Goal: Task Accomplishment & Management: Complete application form

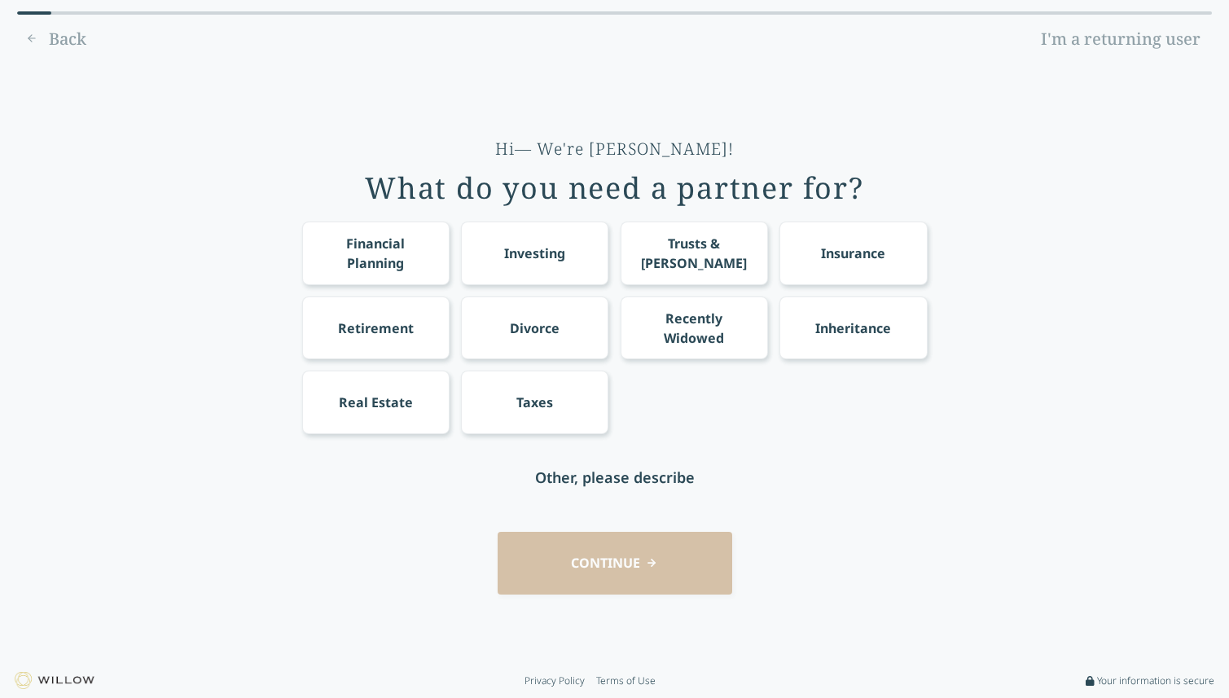
click at [400, 255] on div "Financial Planning" at bounding box center [375, 253] width 117 height 39
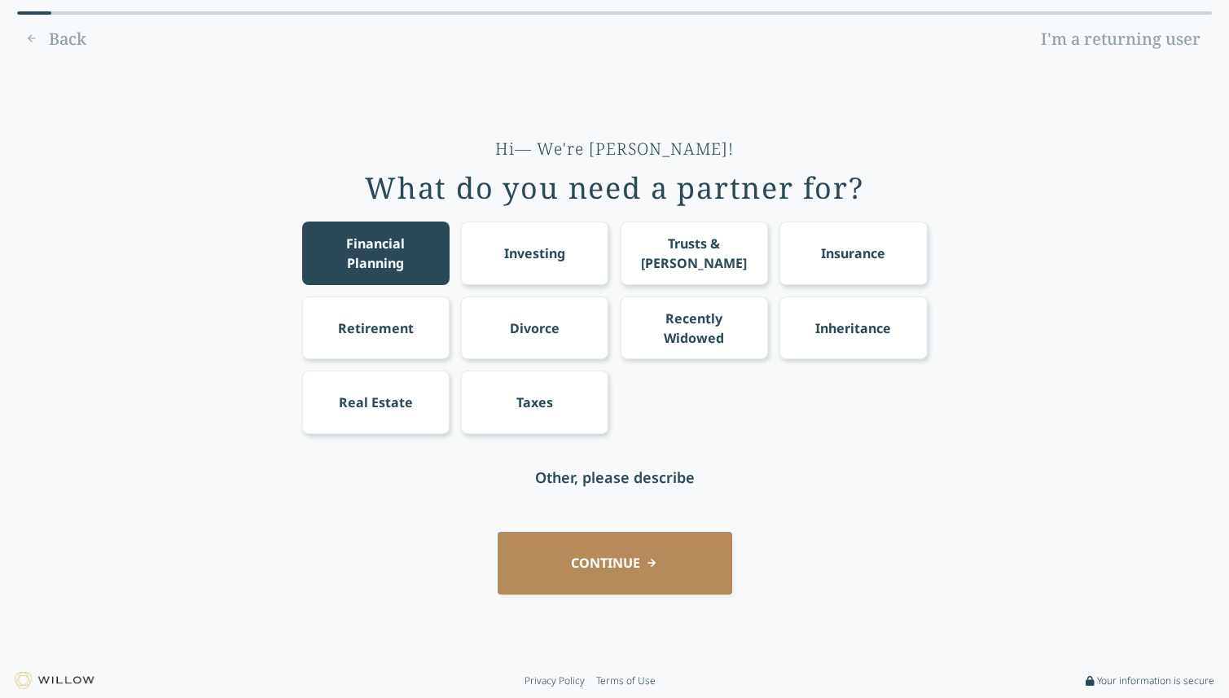
click at [502, 255] on div "Investing" at bounding box center [534, 252] width 147 height 63
click at [480, 255] on div "Investing" at bounding box center [534, 252] width 147 height 63
click at [564, 248] on div "Investing" at bounding box center [534, 253] width 61 height 20
click at [626, 562] on button "CONTINUE" at bounding box center [615, 563] width 235 height 63
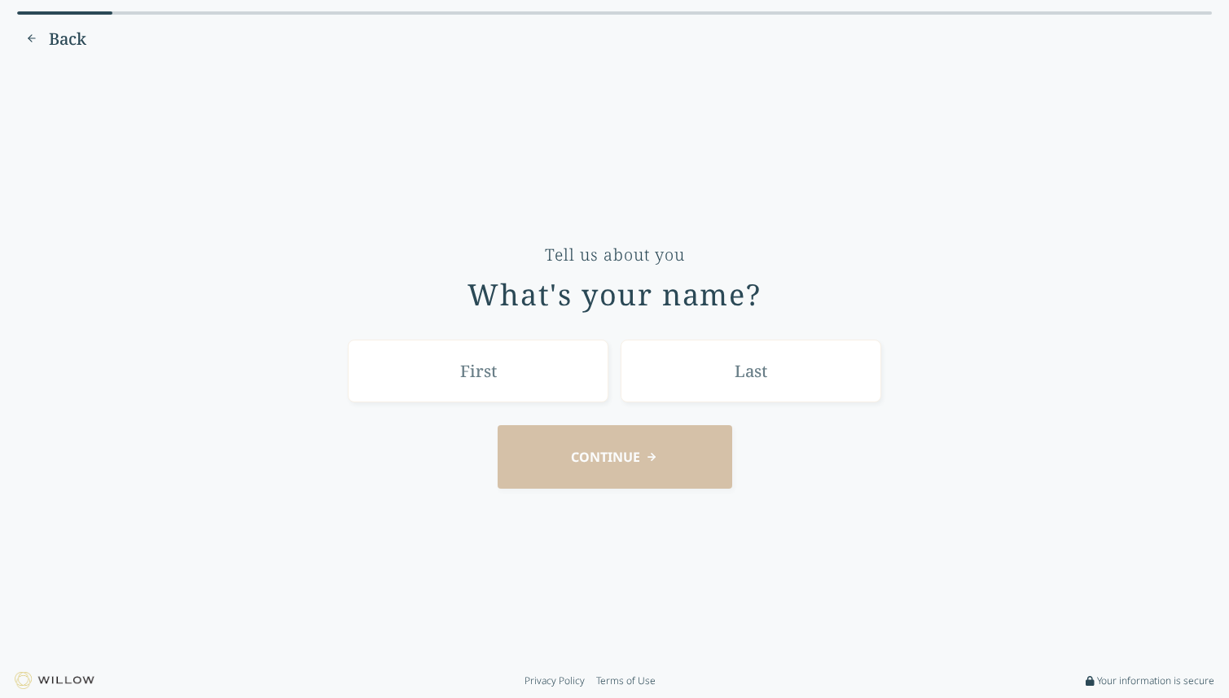
click at [441, 379] on input "text" at bounding box center [478, 371] width 261 height 63
type input "[PERSON_NAME]"
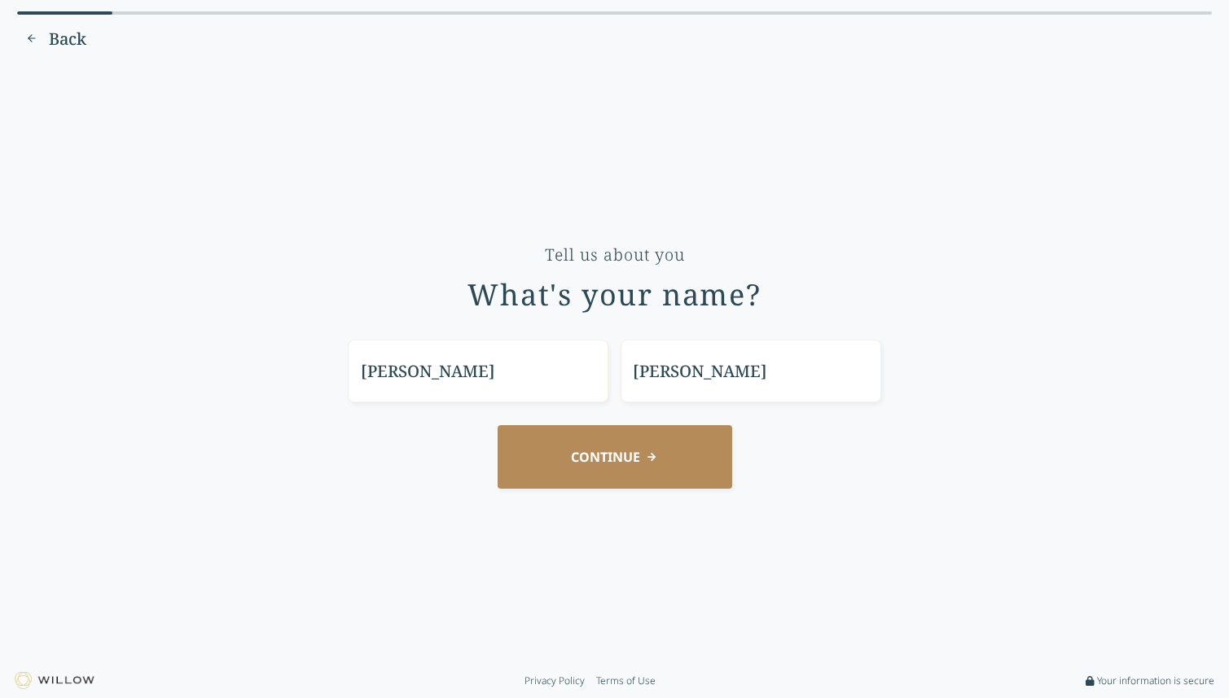
type input "[PERSON_NAME]"
click at [568, 477] on button "CONTINUE" at bounding box center [615, 456] width 235 height 63
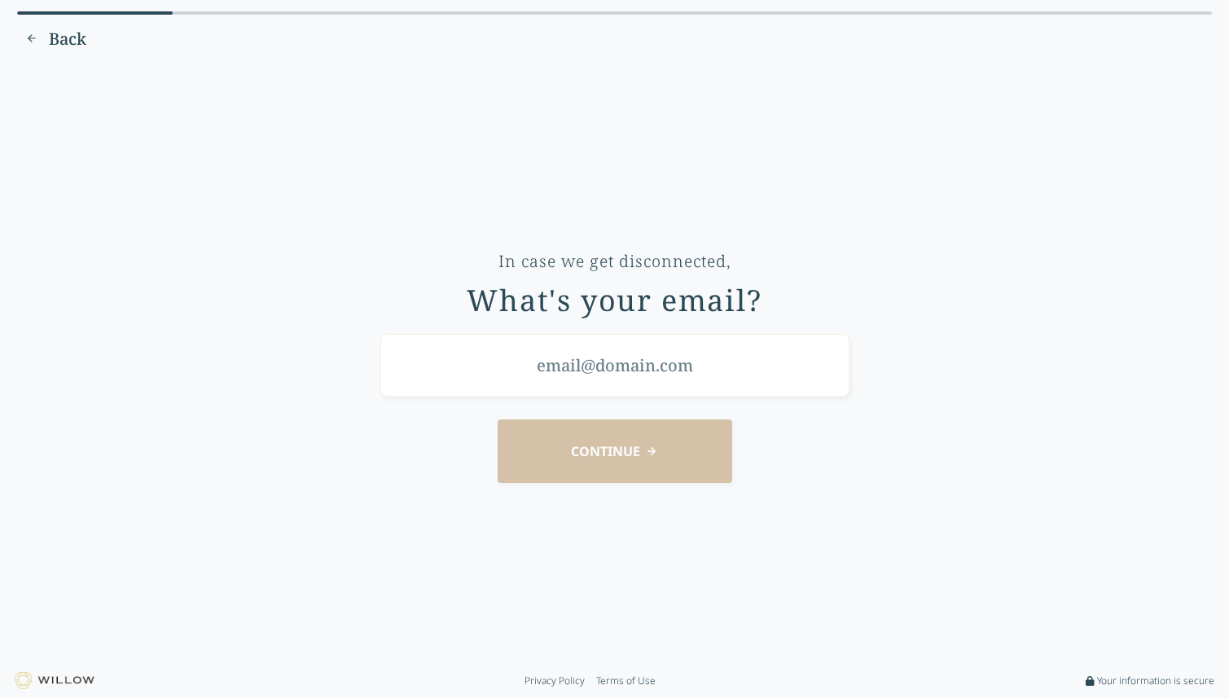
click at [610, 371] on input "email" at bounding box center [614, 365] width 469 height 63
type input "[EMAIL_ADDRESS][DOMAIN_NAME]"
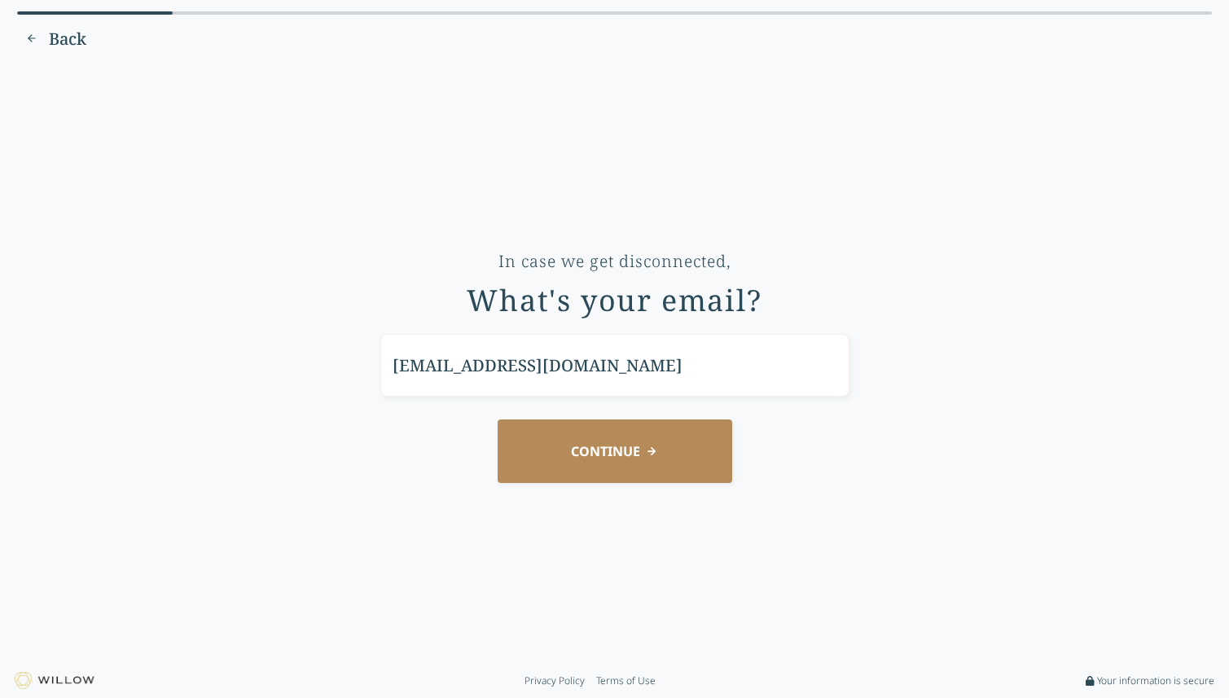
click at [676, 460] on button "CONTINUE" at bounding box center [615, 450] width 235 height 63
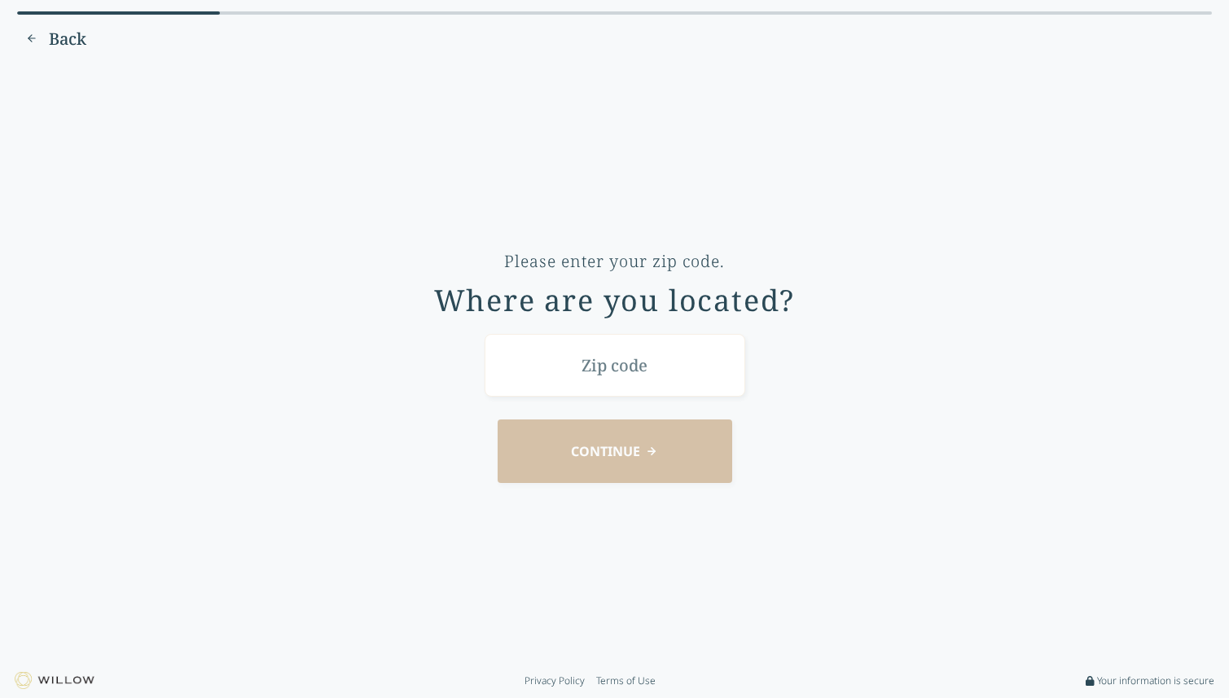
click at [645, 388] on input "text" at bounding box center [615, 365] width 261 height 63
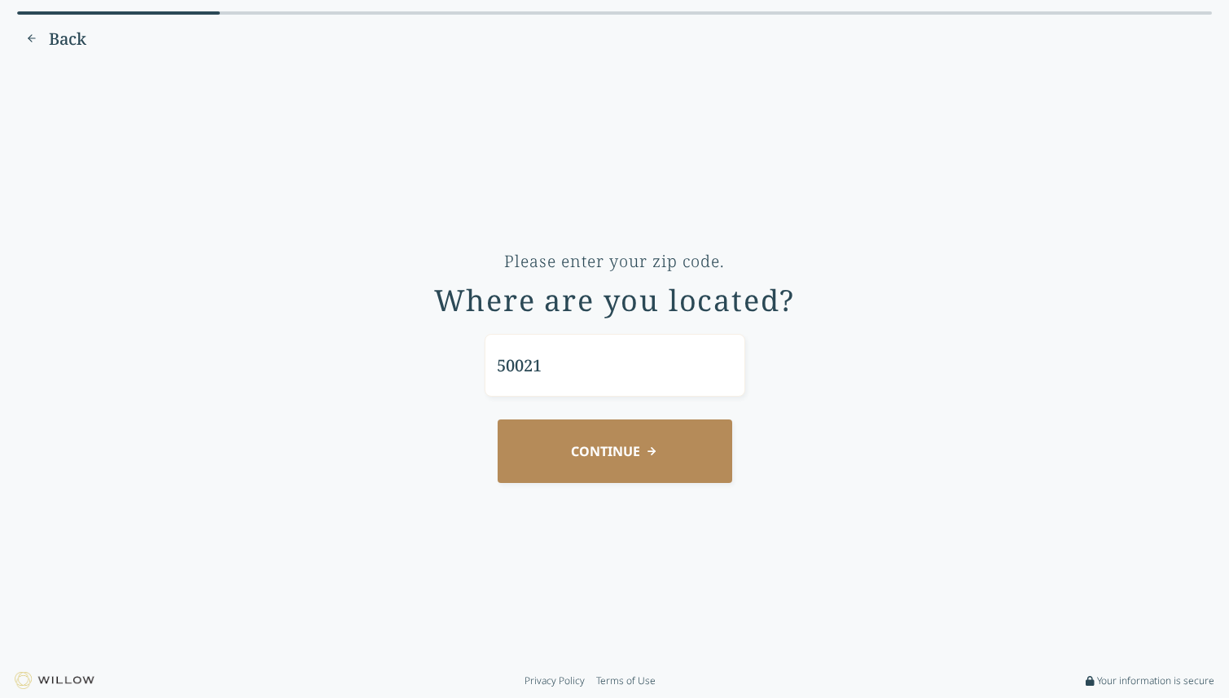
type input "50021"
click at [539, 464] on button "CONTINUE" at bounding box center [615, 450] width 235 height 63
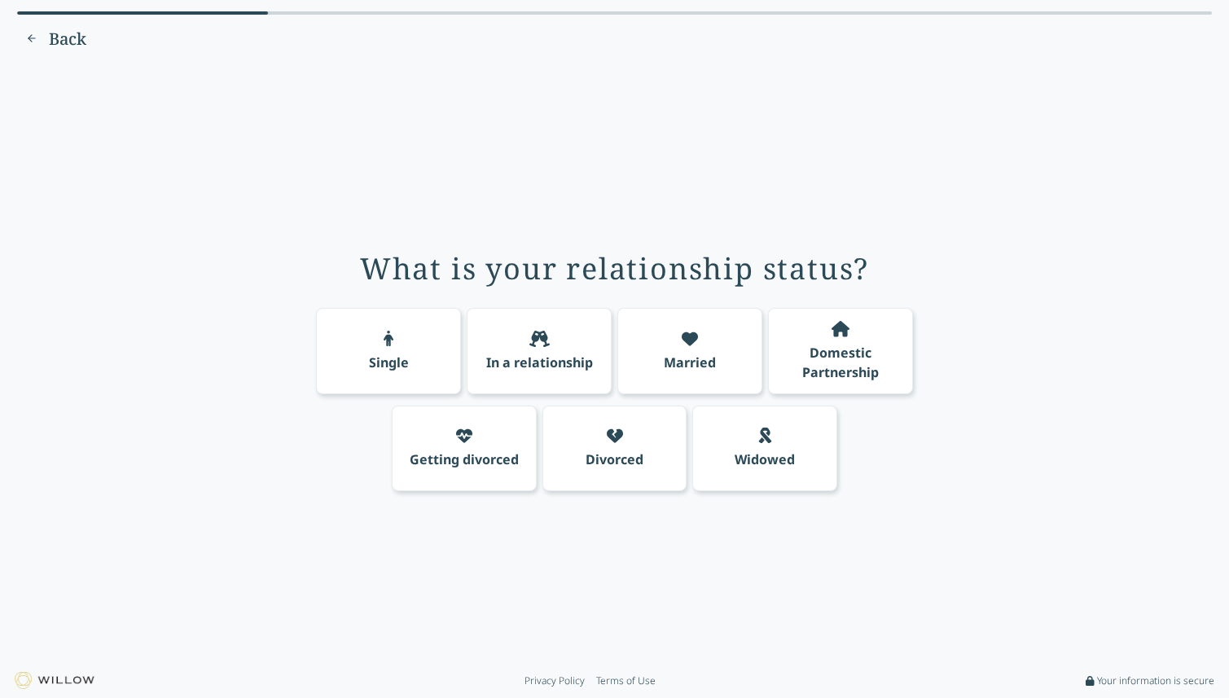
click at [514, 379] on div "In a relationship" at bounding box center [539, 351] width 145 height 86
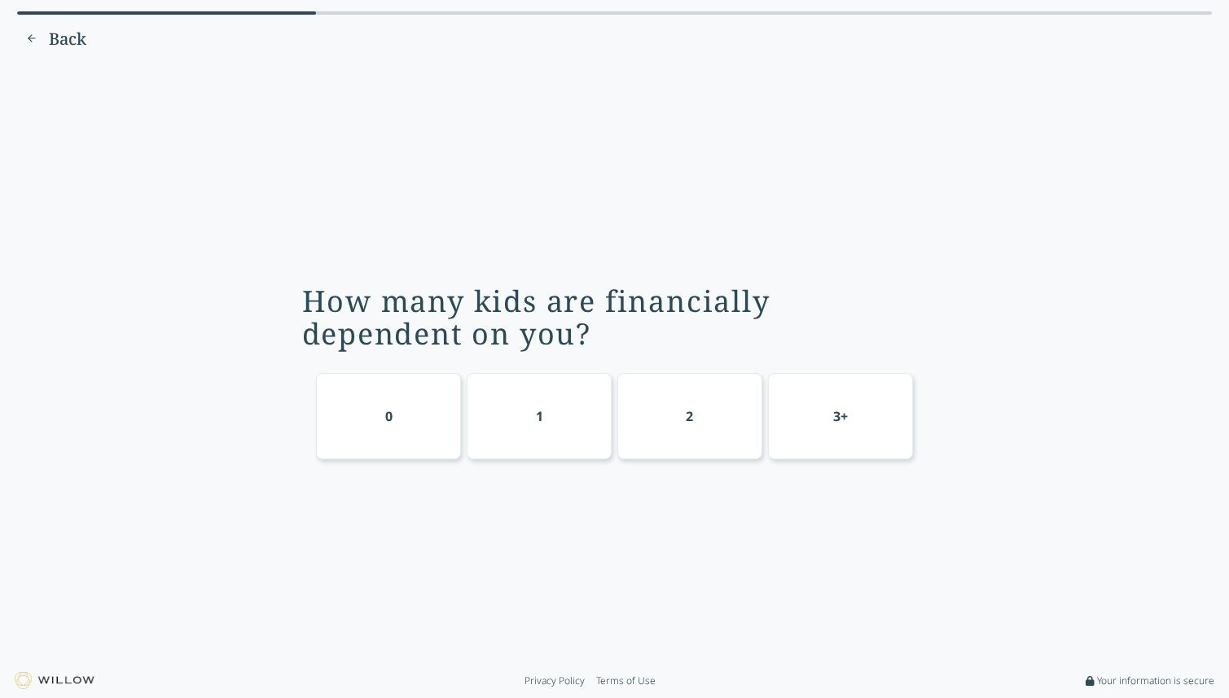
click at [431, 391] on div "0" at bounding box center [388, 416] width 145 height 86
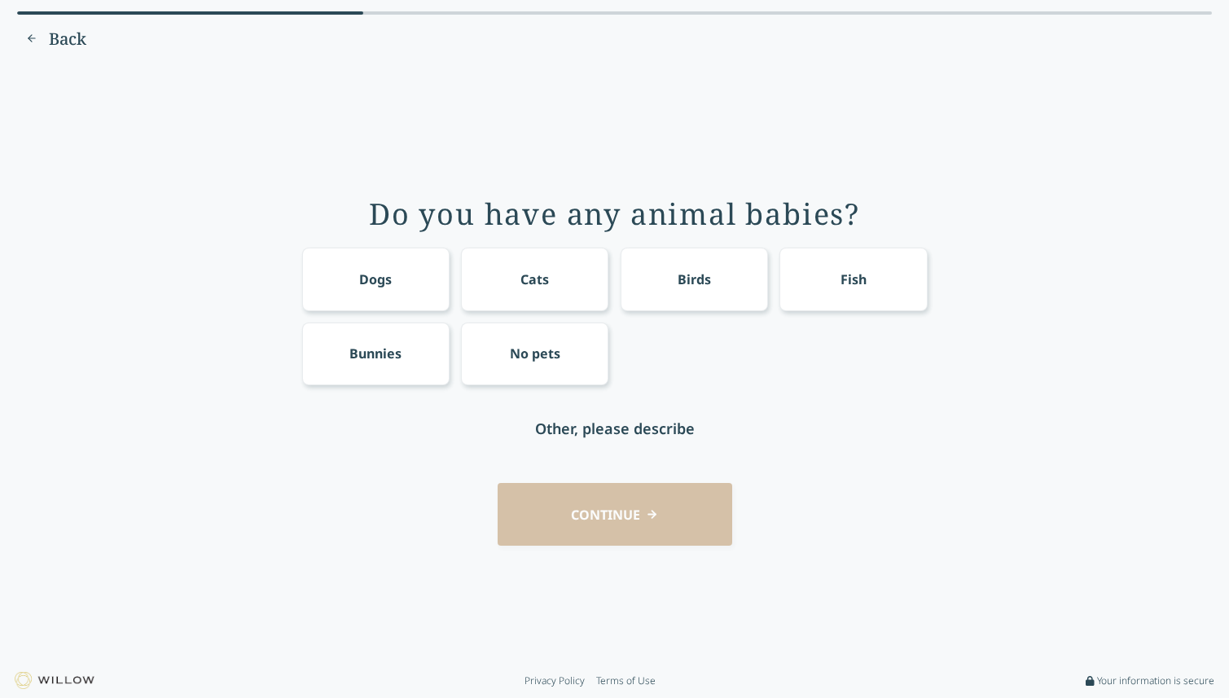
click at [555, 346] on div "No pets" at bounding box center [535, 354] width 50 height 20
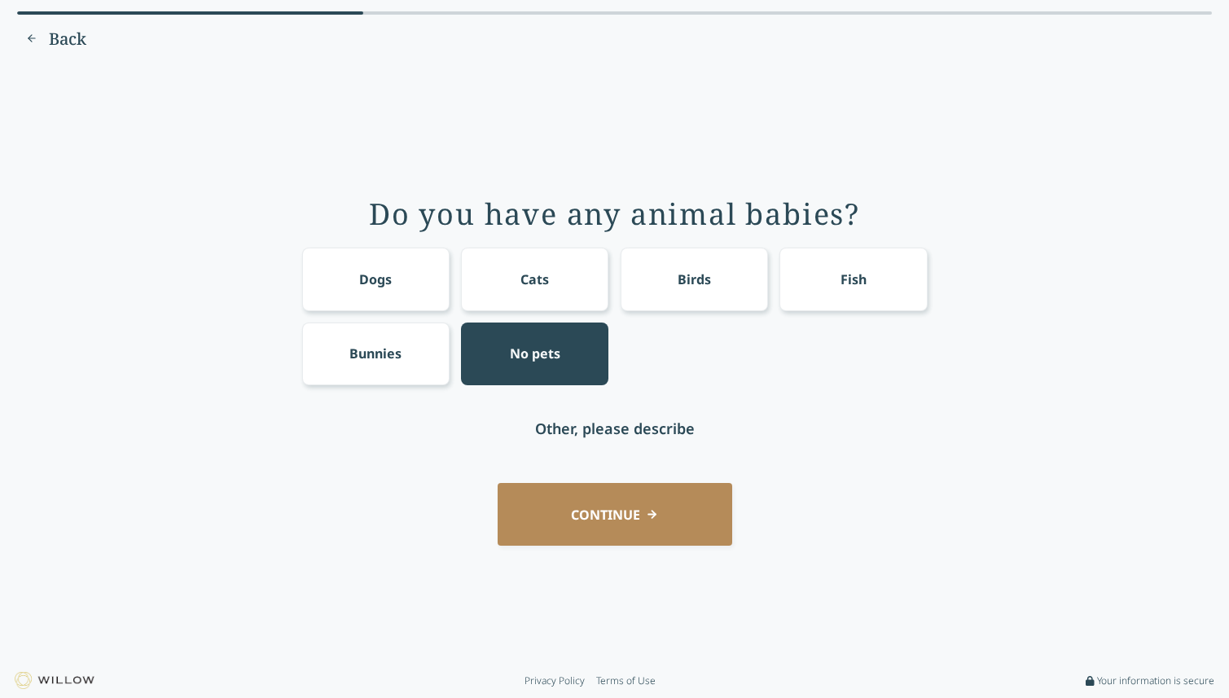
click at [660, 545] on button "CONTINUE" at bounding box center [615, 514] width 235 height 63
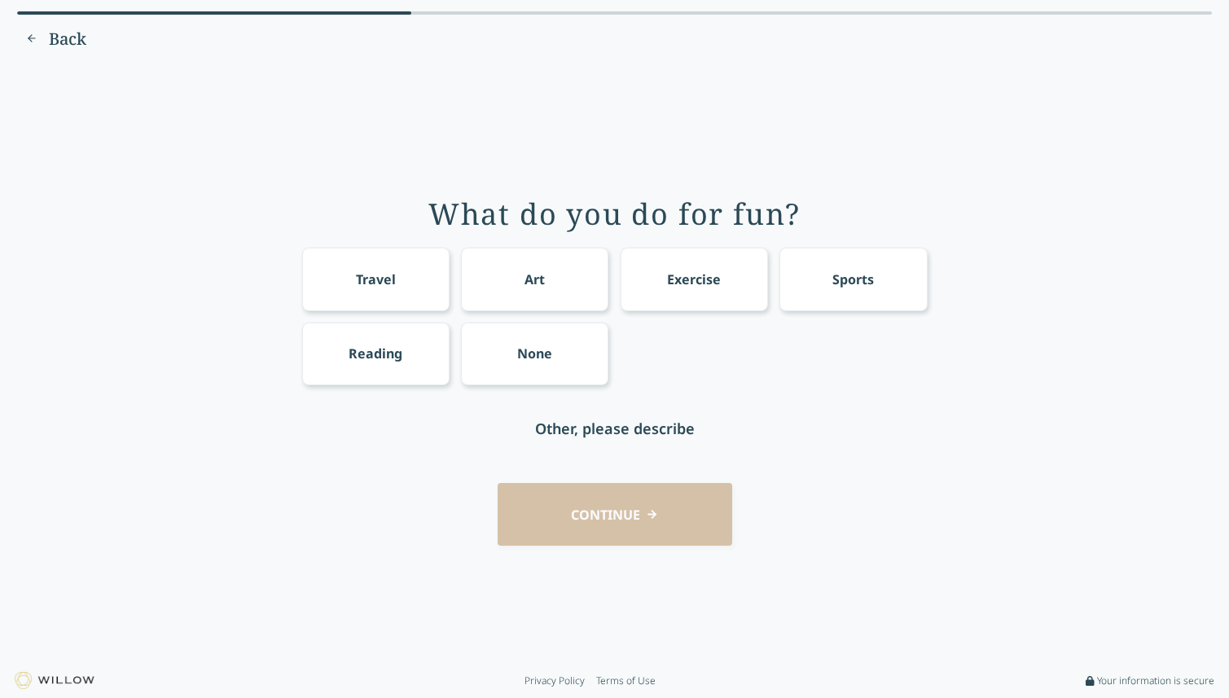
click at [540, 270] on div "Art" at bounding box center [534, 280] width 20 height 20
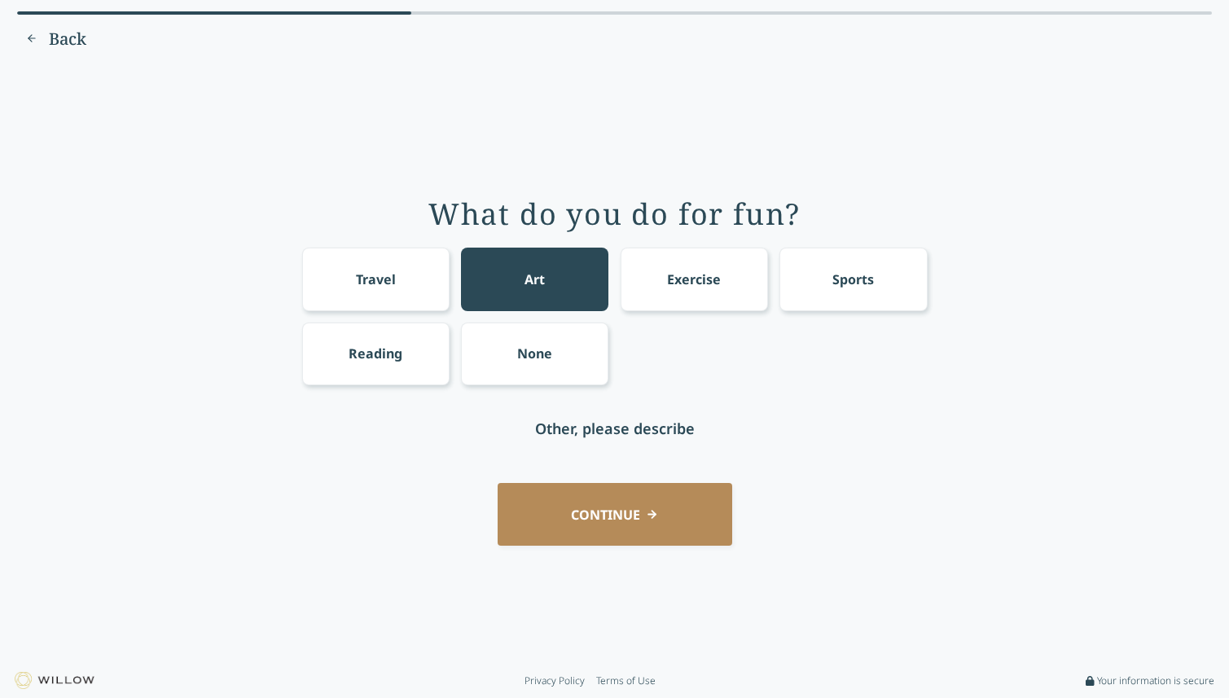
click at [410, 356] on div "Reading" at bounding box center [375, 353] width 147 height 63
click at [369, 278] on div "Travel" at bounding box center [376, 280] width 40 height 20
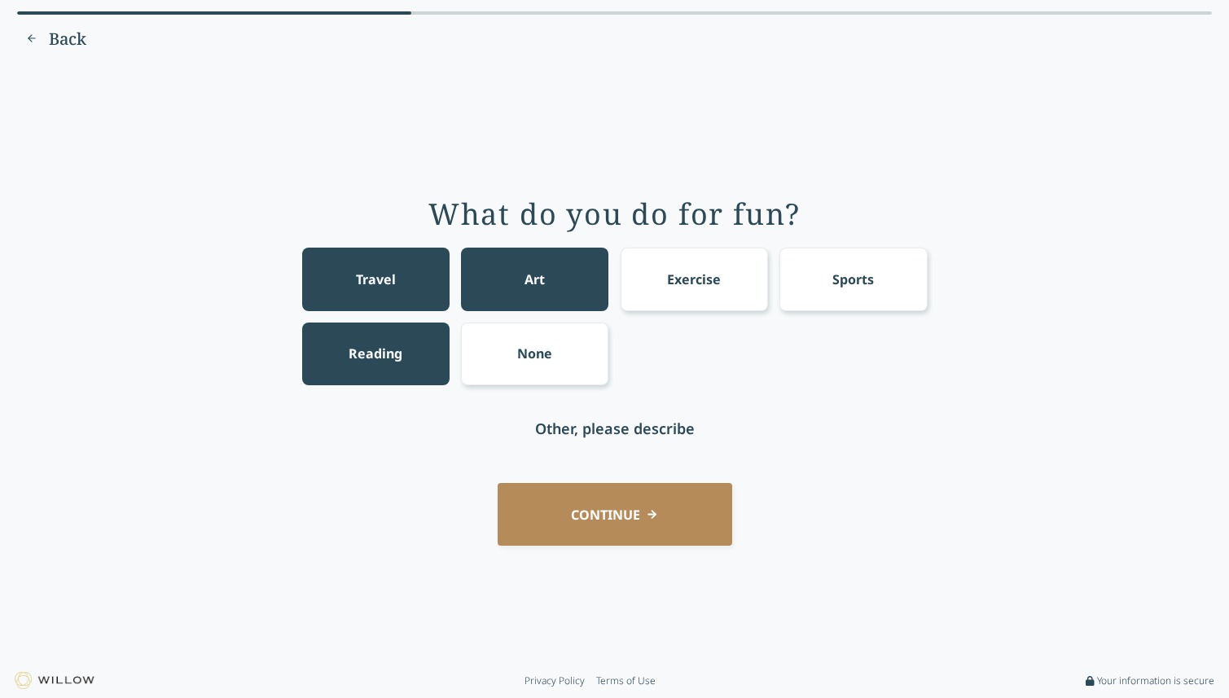
click at [643, 503] on button "CONTINUE" at bounding box center [615, 514] width 235 height 63
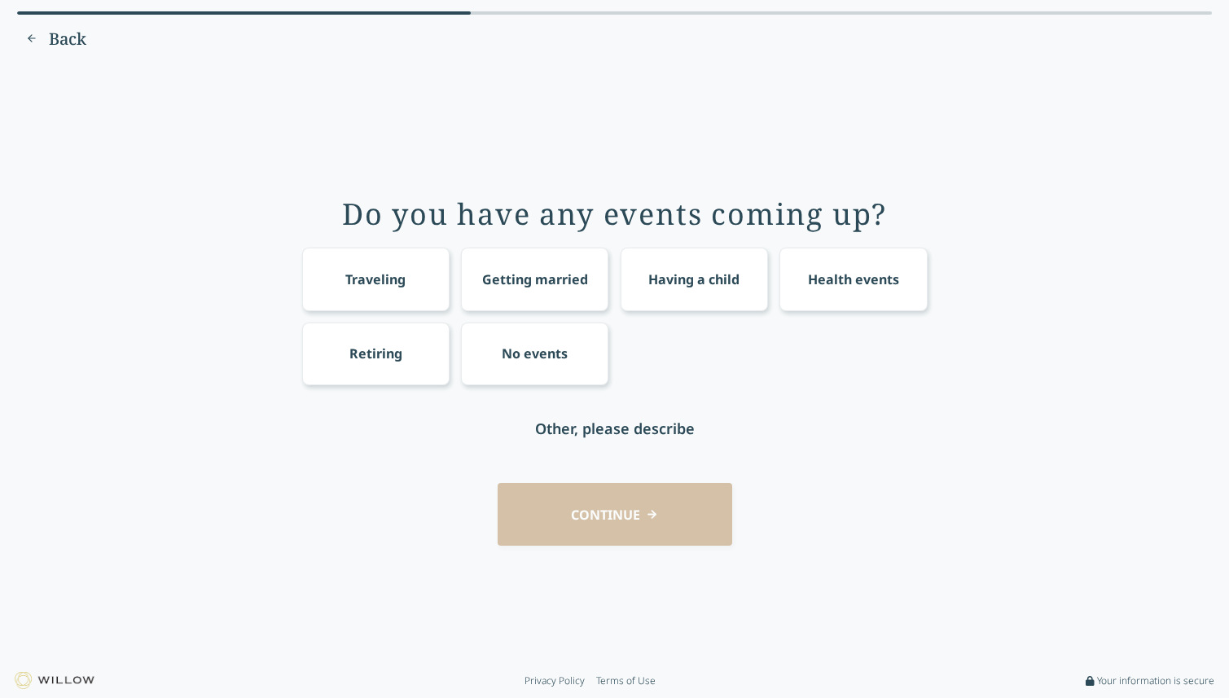
click at [546, 284] on div "Getting married" at bounding box center [535, 280] width 106 height 20
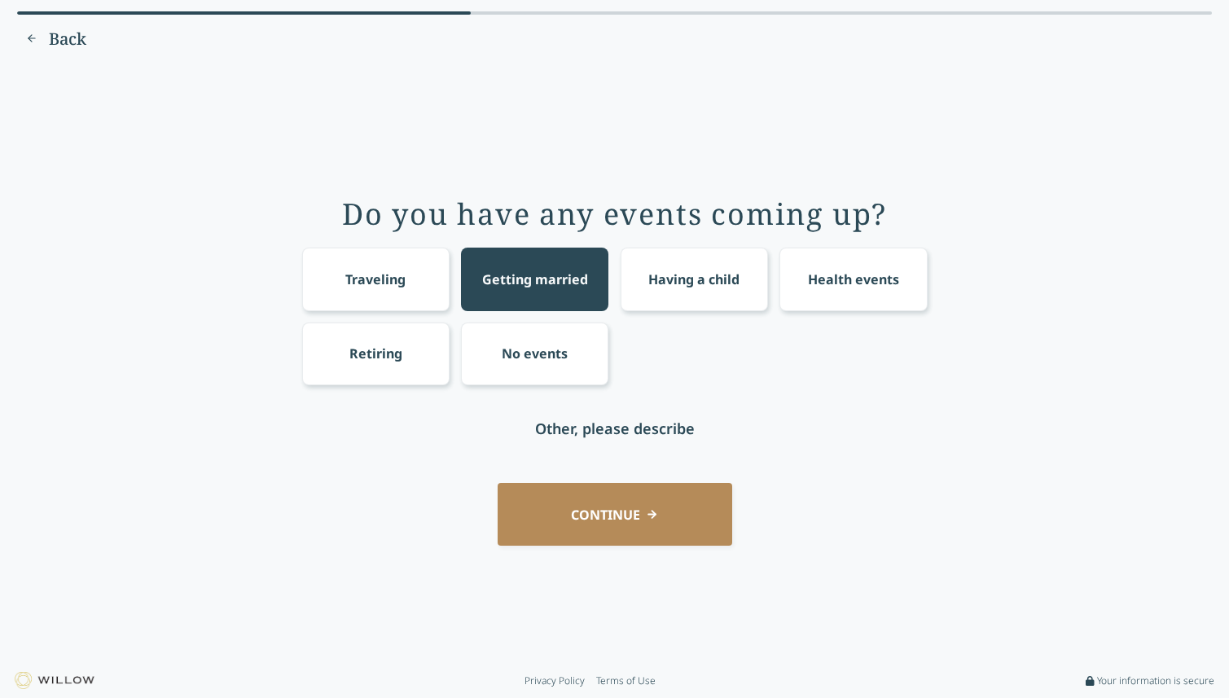
click at [546, 284] on div "Getting married" at bounding box center [535, 280] width 106 height 20
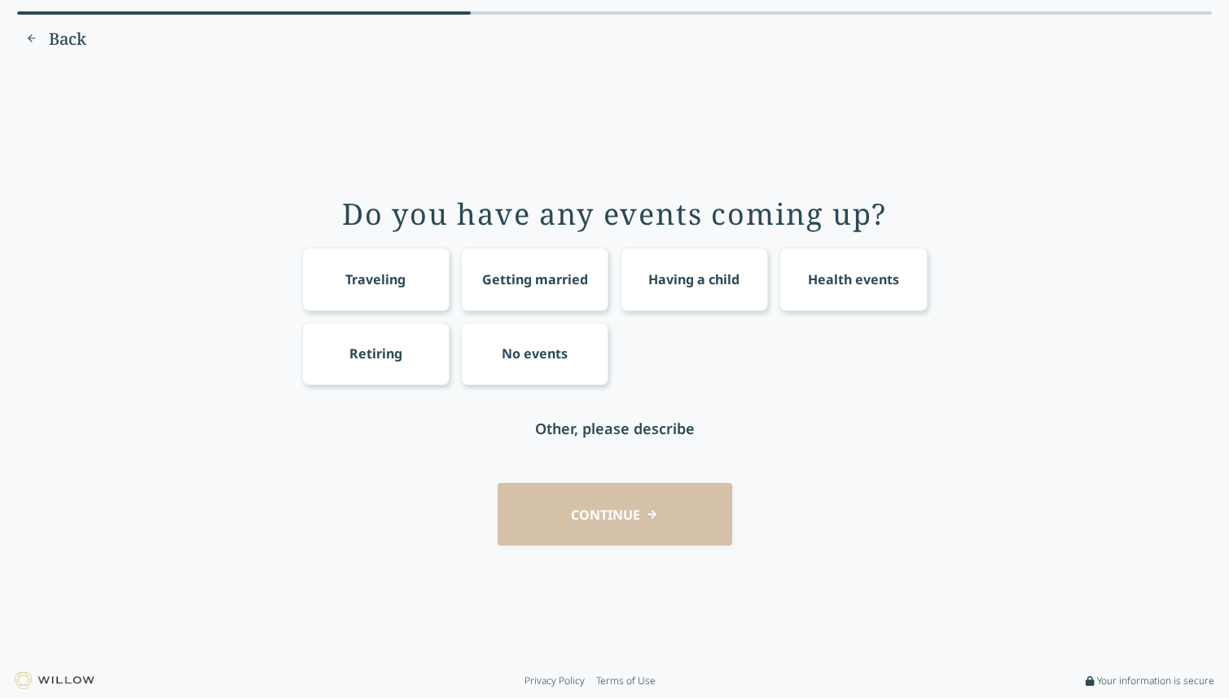
click at [360, 268] on div "Traveling" at bounding box center [375, 279] width 147 height 63
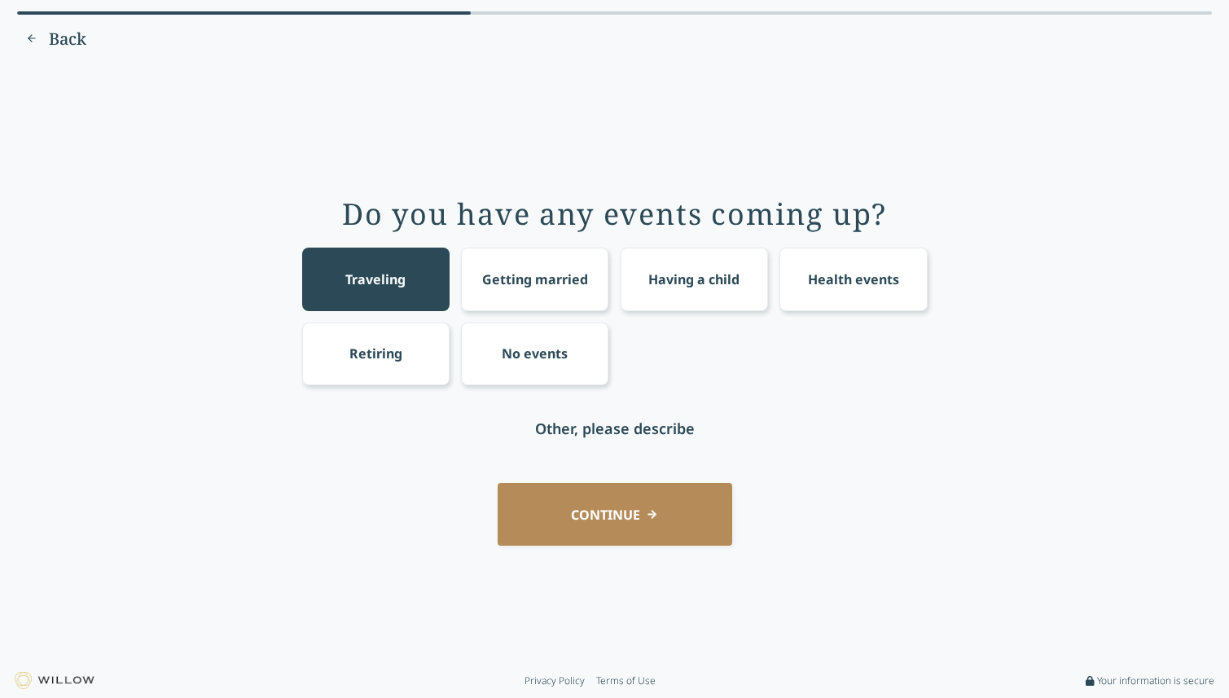
click at [357, 283] on div "Traveling" at bounding box center [375, 280] width 60 height 20
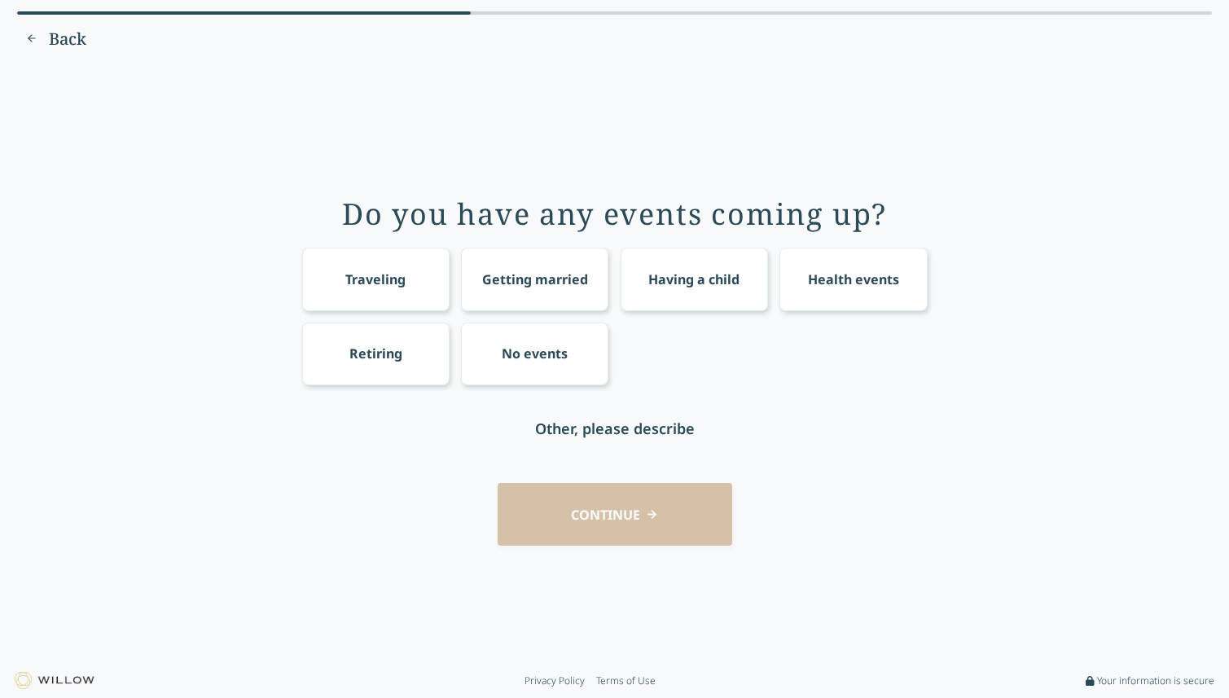
click at [632, 513] on div "CONTINUE" at bounding box center [614, 514] width 1183 height 63
click at [555, 370] on div "No events" at bounding box center [534, 353] width 147 height 63
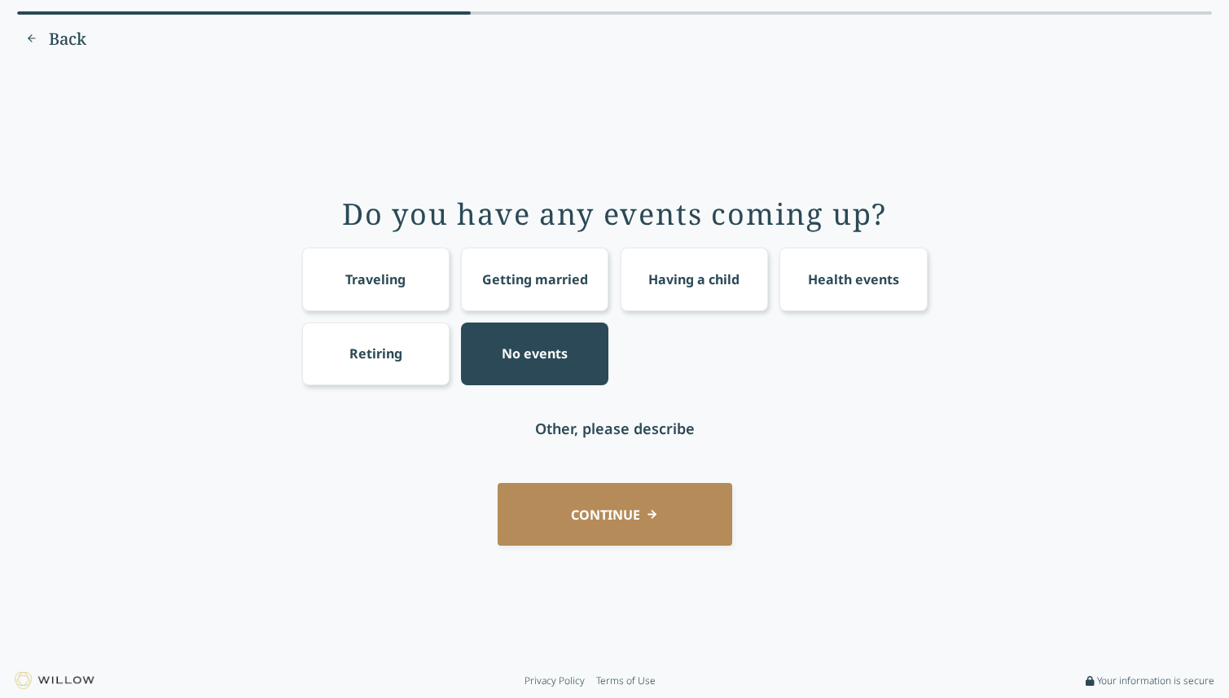
click at [651, 534] on button "CONTINUE" at bounding box center [615, 514] width 235 height 63
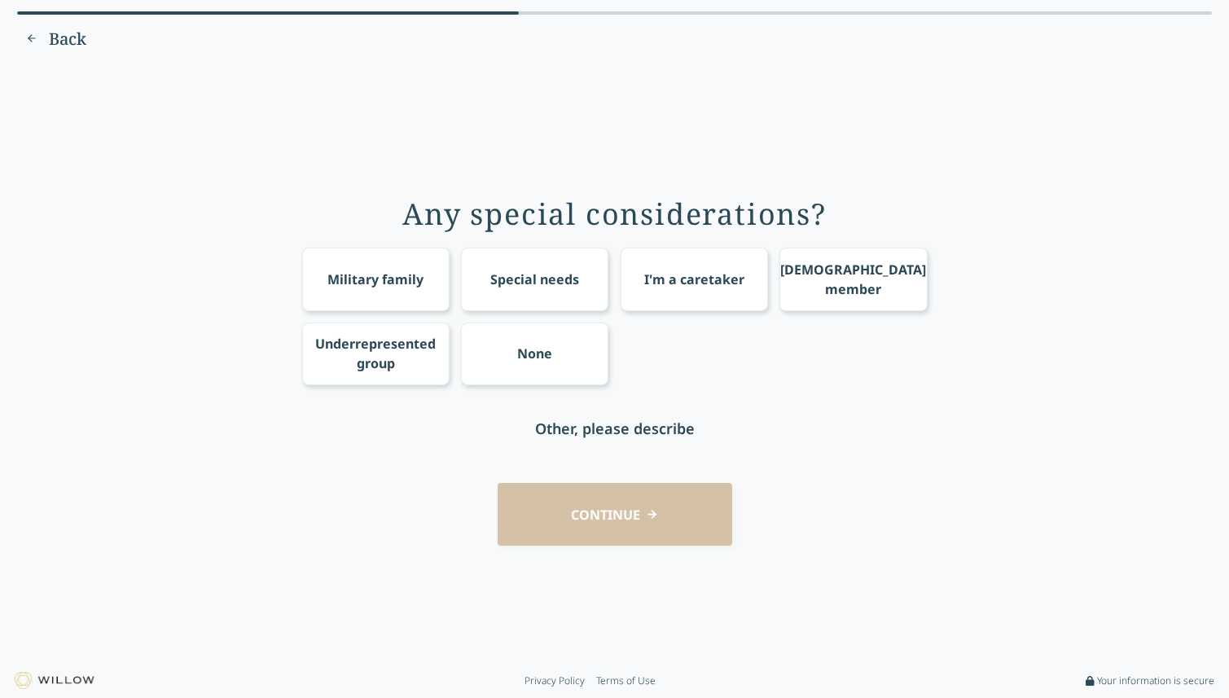
click at [502, 359] on div "None" at bounding box center [534, 353] width 147 height 63
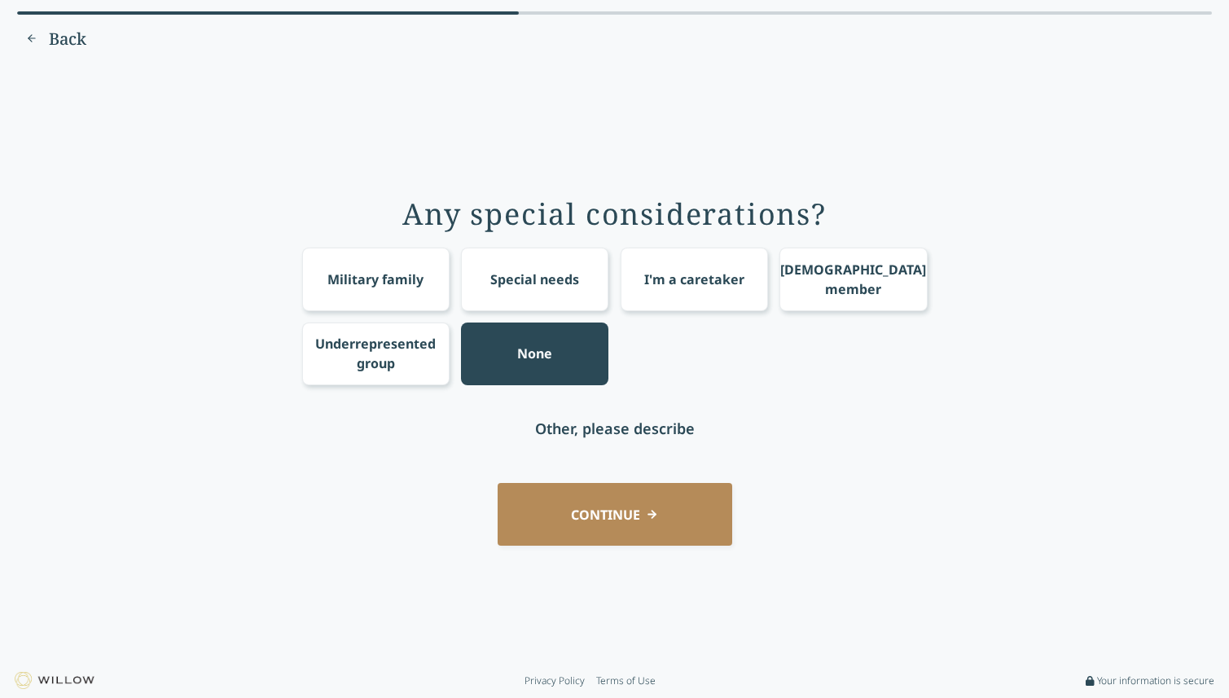
drag, startPoint x: 652, startPoint y: 559, endPoint x: 637, endPoint y: 544, distance: 21.9
click at [652, 559] on div "Any special considerations? Military family Special needs I'm a caretaker [DEMO…" at bounding box center [614, 363] width 1183 height 577
click at [624, 535] on button "CONTINUE" at bounding box center [615, 514] width 235 height 63
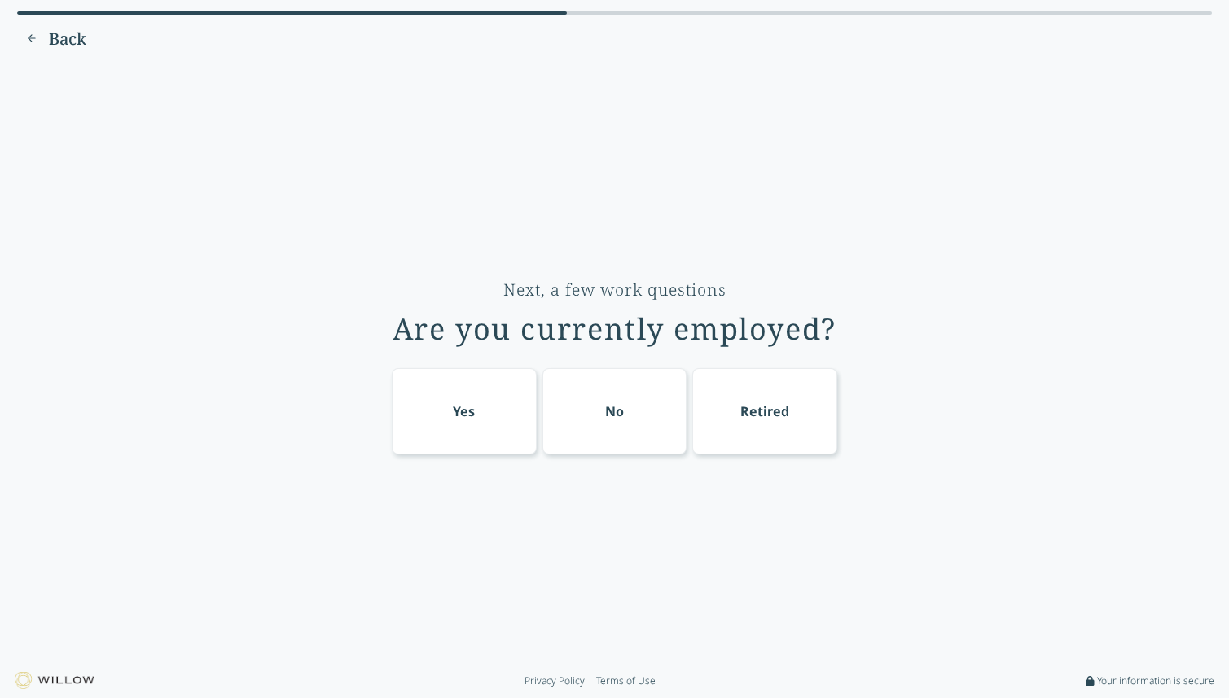
click at [474, 423] on div "Yes" at bounding box center [464, 411] width 145 height 86
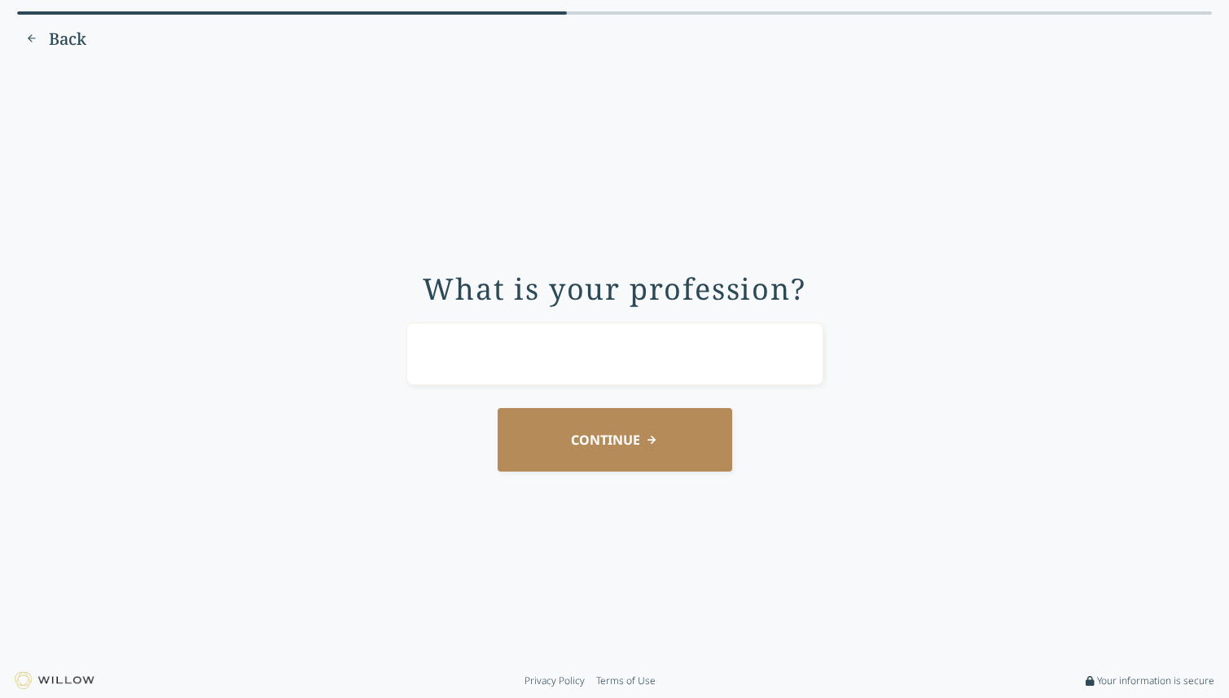
click at [567, 339] on input "text" at bounding box center [614, 353] width 417 height 63
type input "Marketing specialist"
drag, startPoint x: 619, startPoint y: 405, endPoint x: 619, endPoint y: 423, distance: 18.7
click at [619, 405] on div "What is your profession? Marketing specialist CONTINUE" at bounding box center [614, 363] width 1183 height 577
click at [619, 432] on button "CONTINUE" at bounding box center [615, 439] width 235 height 63
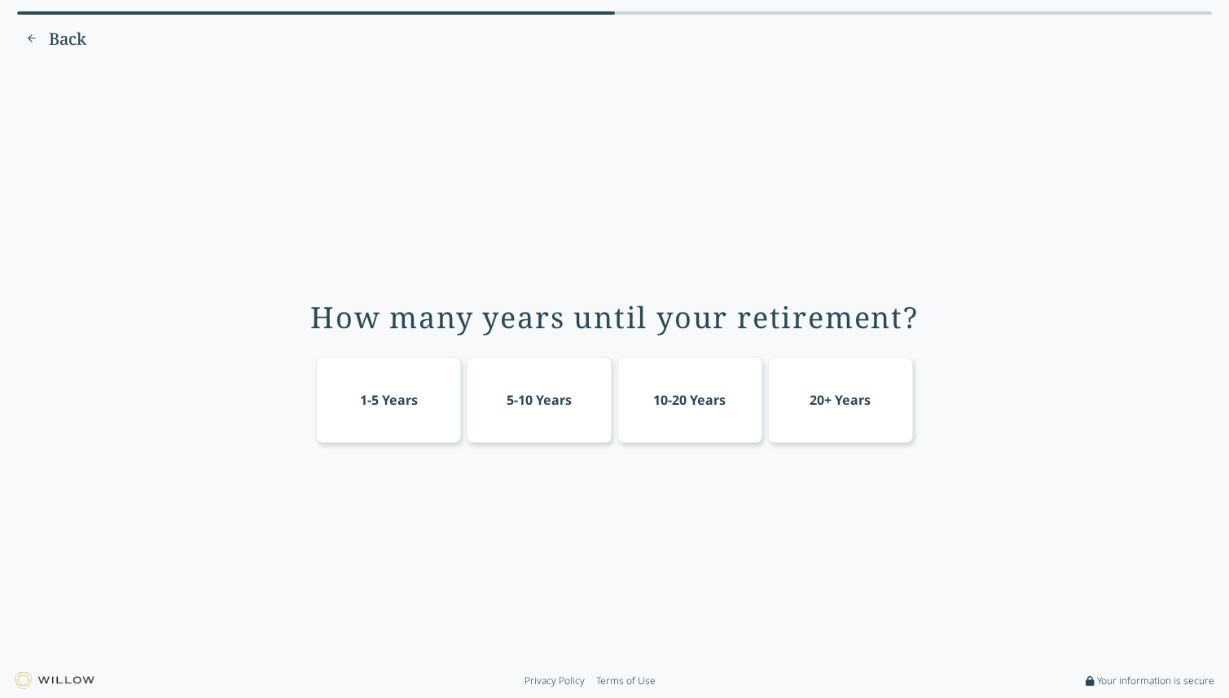
click at [839, 422] on div "20+ Years" at bounding box center [840, 400] width 145 height 86
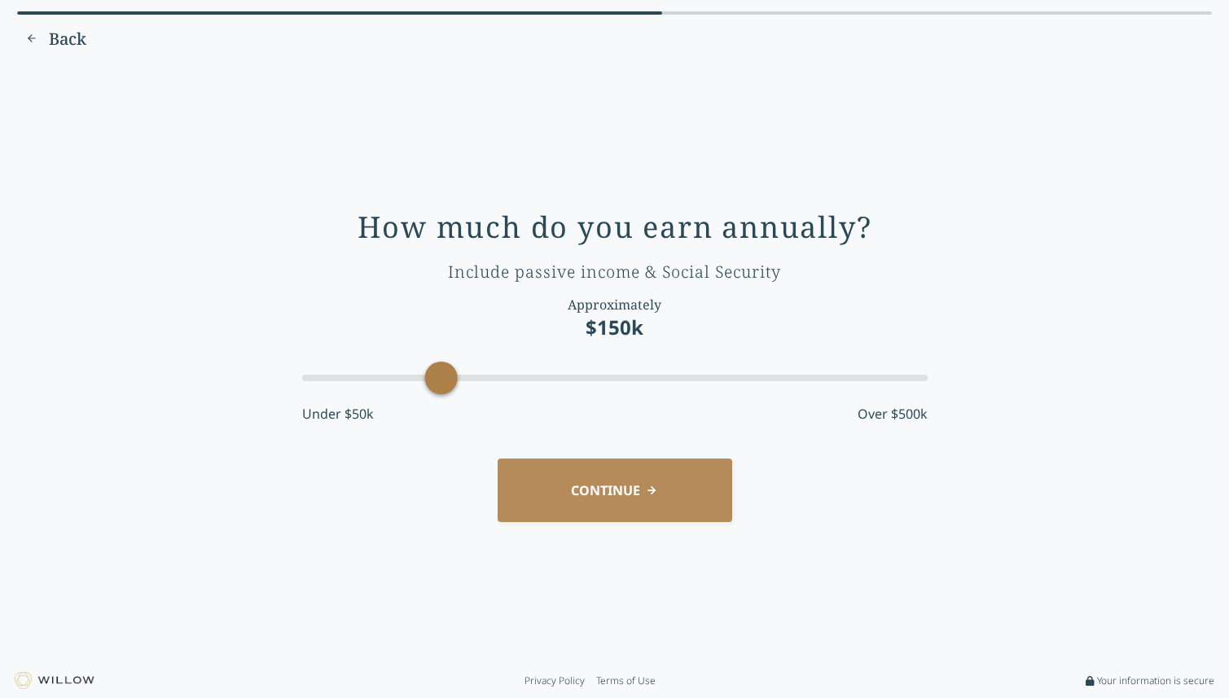
drag, startPoint x: 447, startPoint y: 387, endPoint x: 421, endPoint y: 384, distance: 26.3
click at [421, 384] on div at bounding box center [614, 377] width 625 height 29
drag, startPoint x: 408, startPoint y: 371, endPoint x: 330, endPoint y: 362, distance: 78.7
click at [330, 362] on div "Accessibility label" at bounding box center [336, 378] width 33 height 33
drag, startPoint x: 342, startPoint y: 394, endPoint x: 326, endPoint y: 391, distance: 16.6
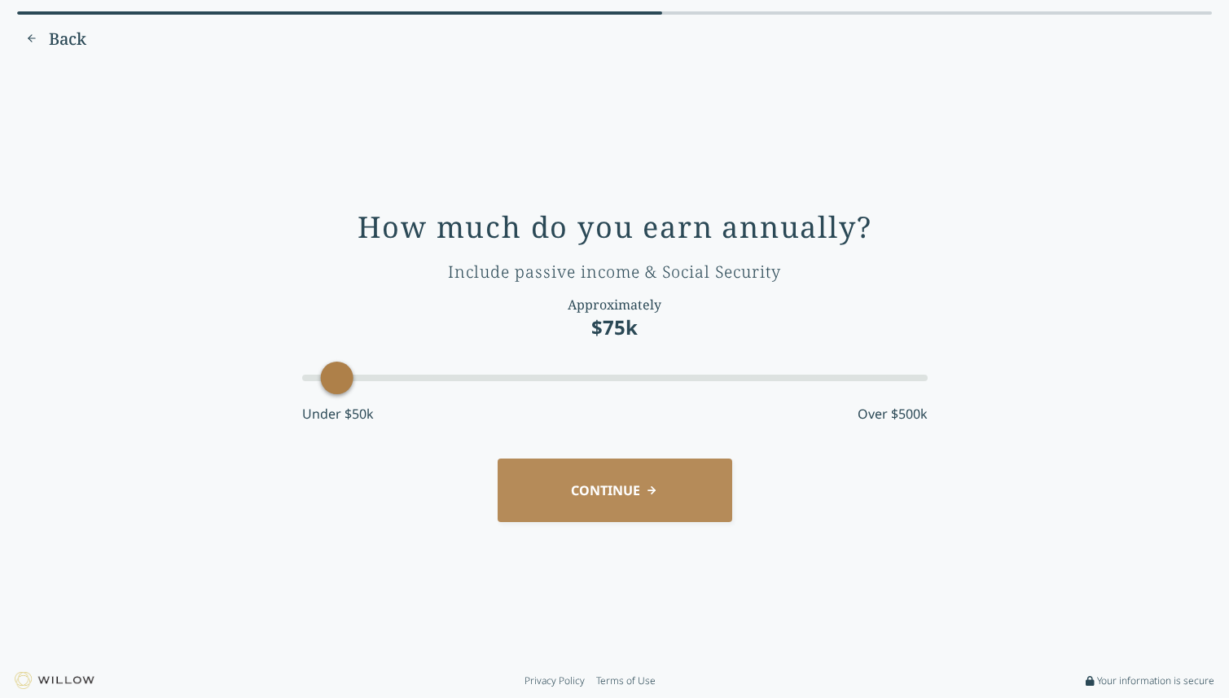
click at [326, 391] on div "How much do you earn annually? Include passive income & Social Security Approxi…" at bounding box center [614, 324] width 625 height 226
drag, startPoint x: 327, startPoint y: 385, endPoint x: 325, endPoint y: 377, distance: 8.3
click at [325, 377] on div "Accessibility label" at bounding box center [336, 378] width 33 height 33
click at [616, 330] on div "$75k" at bounding box center [614, 327] width 46 height 26
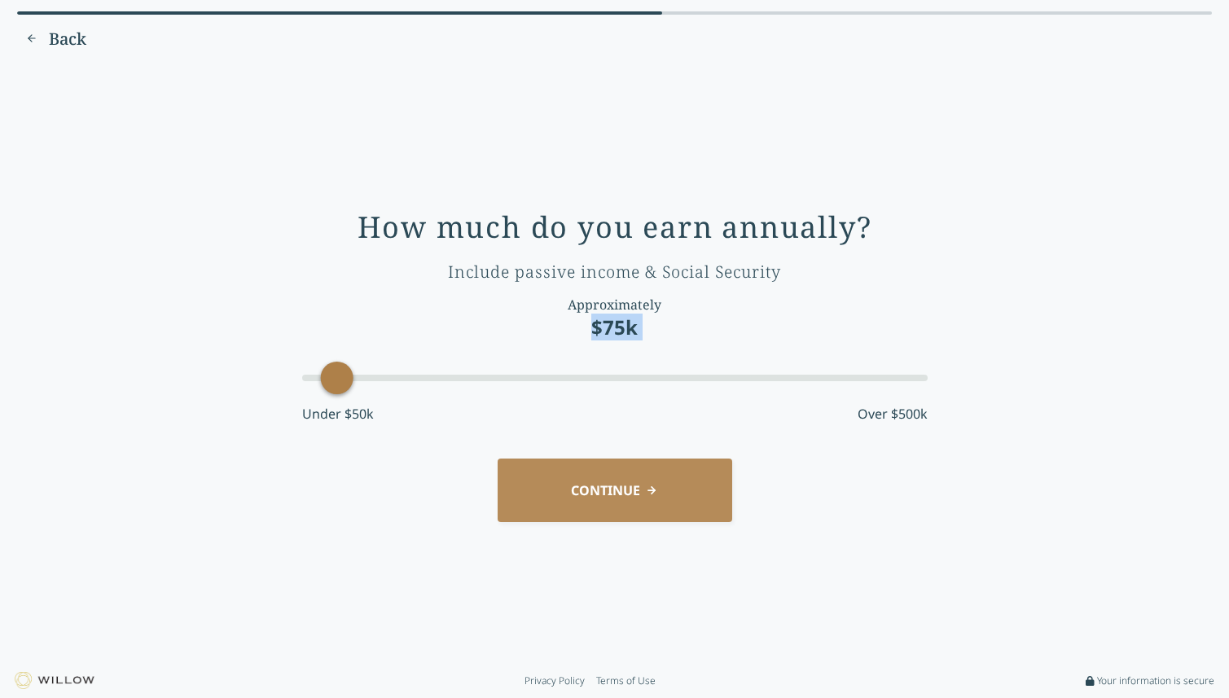
click at [616, 330] on div "$75k" at bounding box center [614, 327] width 46 height 26
click at [592, 343] on div "How much do you earn annually? Include passive income & Social Security Approxi…" at bounding box center [614, 324] width 625 height 226
click at [316, 384] on div at bounding box center [614, 377] width 625 height 29
drag, startPoint x: 295, startPoint y: 375, endPoint x: 330, endPoint y: 372, distance: 35.1
click at [330, 372] on div "Accessibility label" at bounding box center [336, 378] width 33 height 33
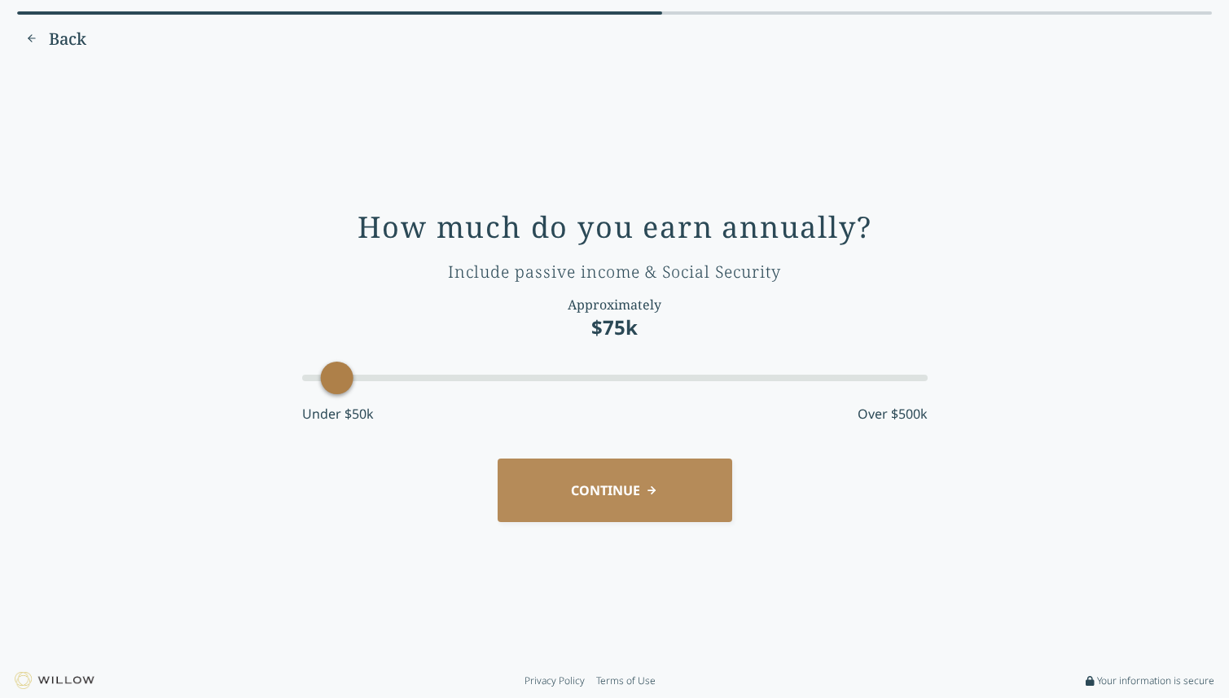
click at [603, 502] on button "CONTINUE" at bounding box center [615, 489] width 235 height 63
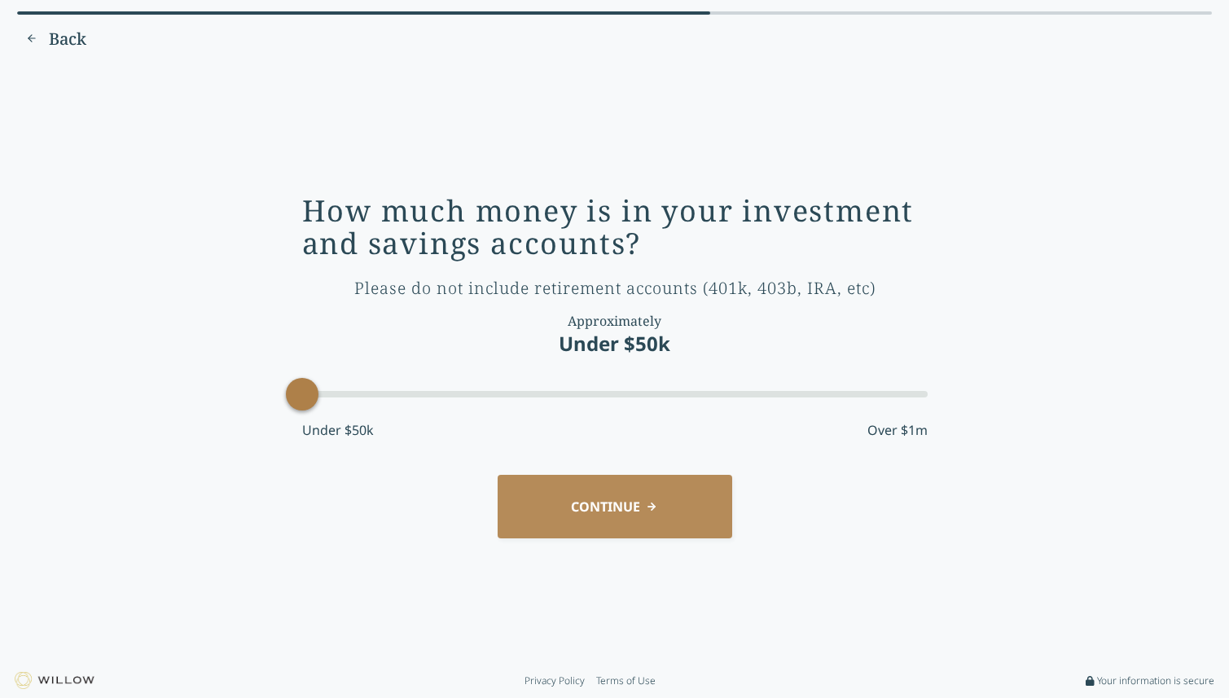
drag, startPoint x: 371, startPoint y: 397, endPoint x: 243, endPoint y: 391, distance: 128.8
click at [243, 391] on div "How much money is in your investment and savings accounts? Please do not includ…" at bounding box center [614, 363] width 1183 height 577
click at [595, 495] on button "CONTINUE" at bounding box center [615, 506] width 235 height 63
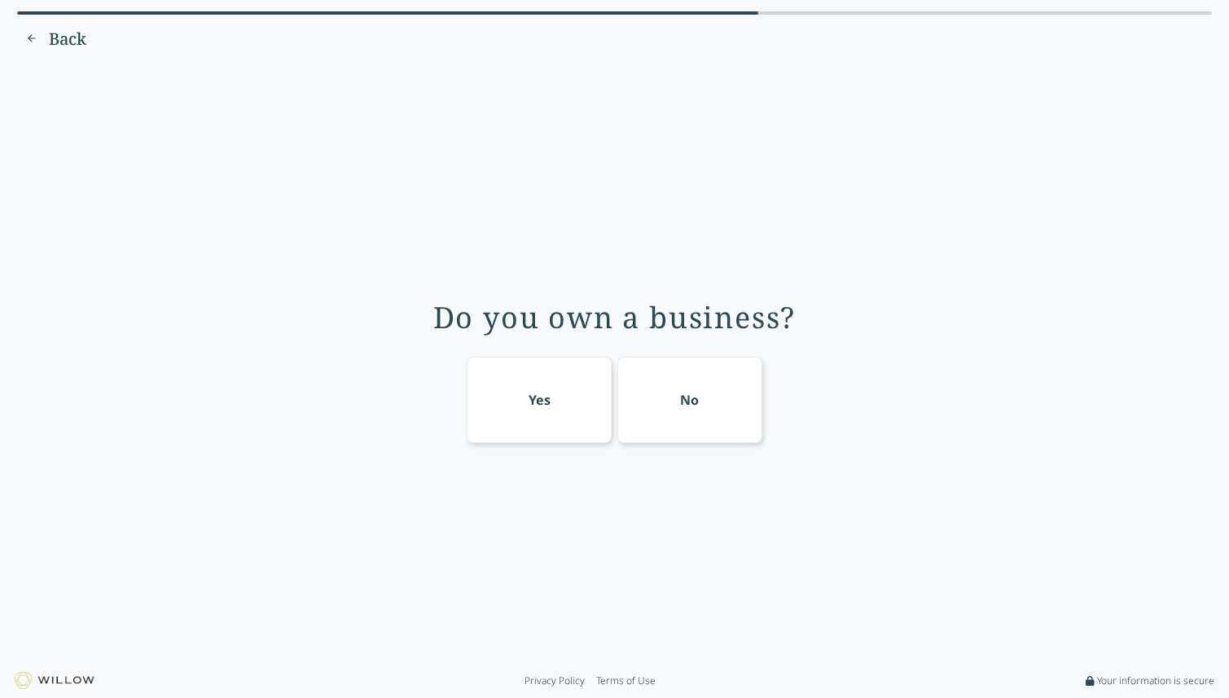
click at [672, 417] on div "No" at bounding box center [689, 400] width 145 height 86
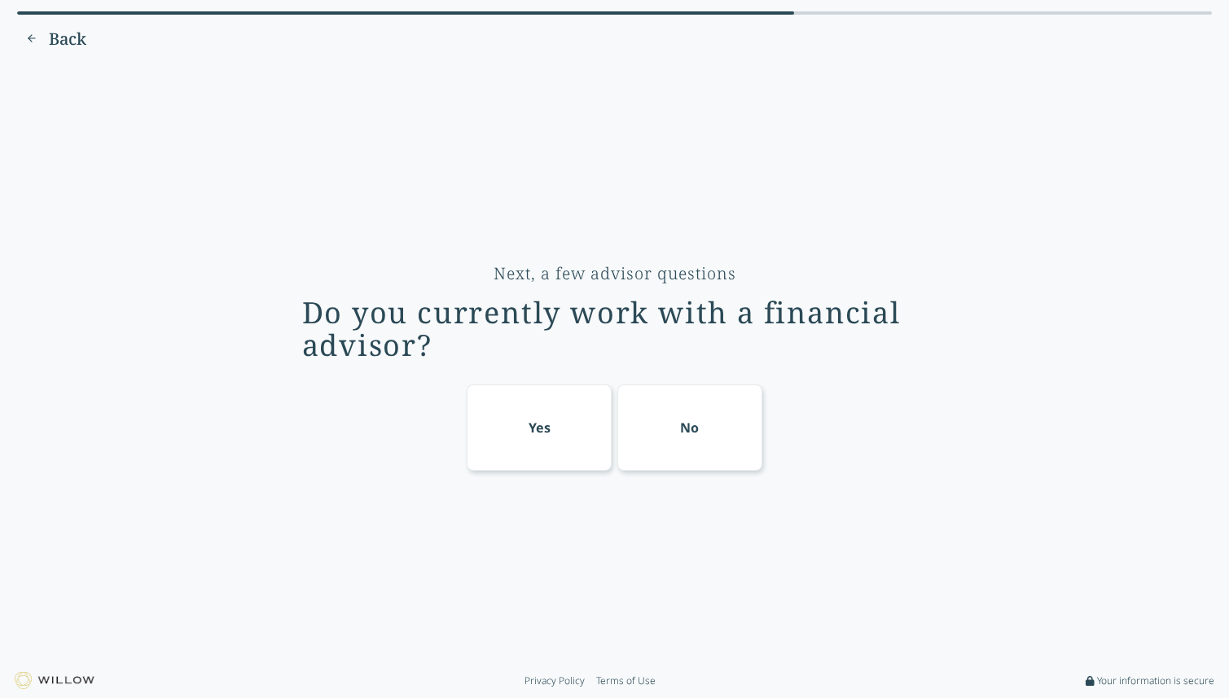
click at [691, 406] on div "No" at bounding box center [689, 427] width 145 height 86
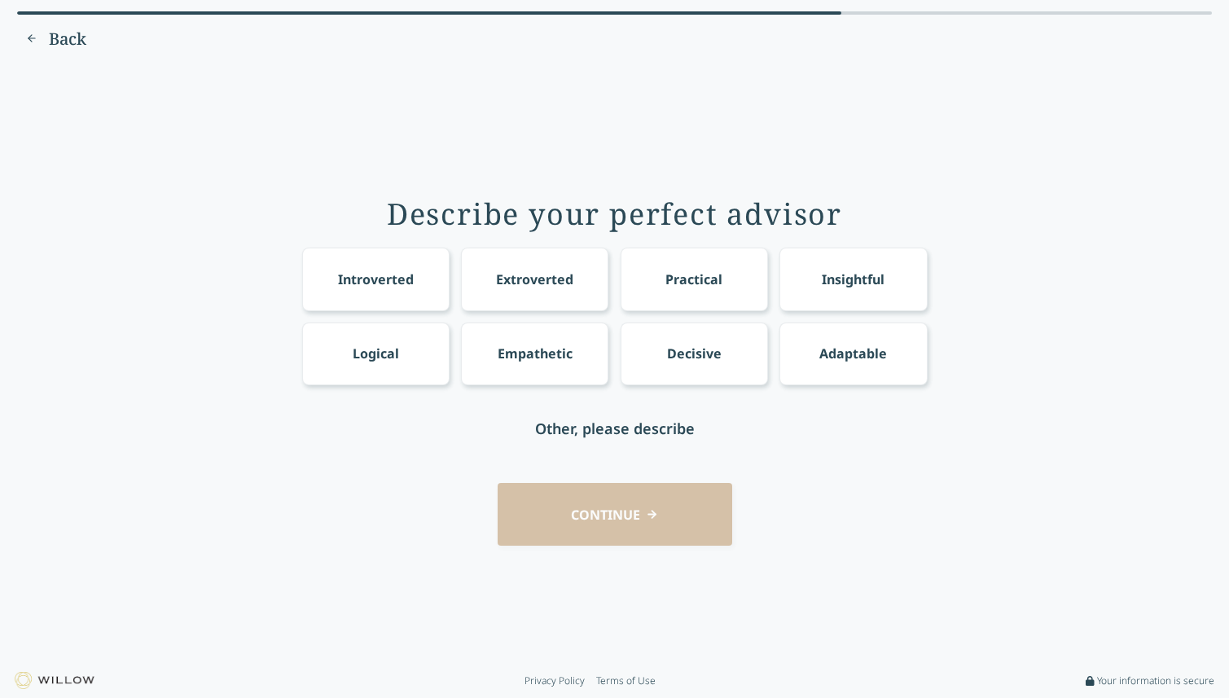
click at [512, 358] on div "Empathetic" at bounding box center [535, 354] width 75 height 20
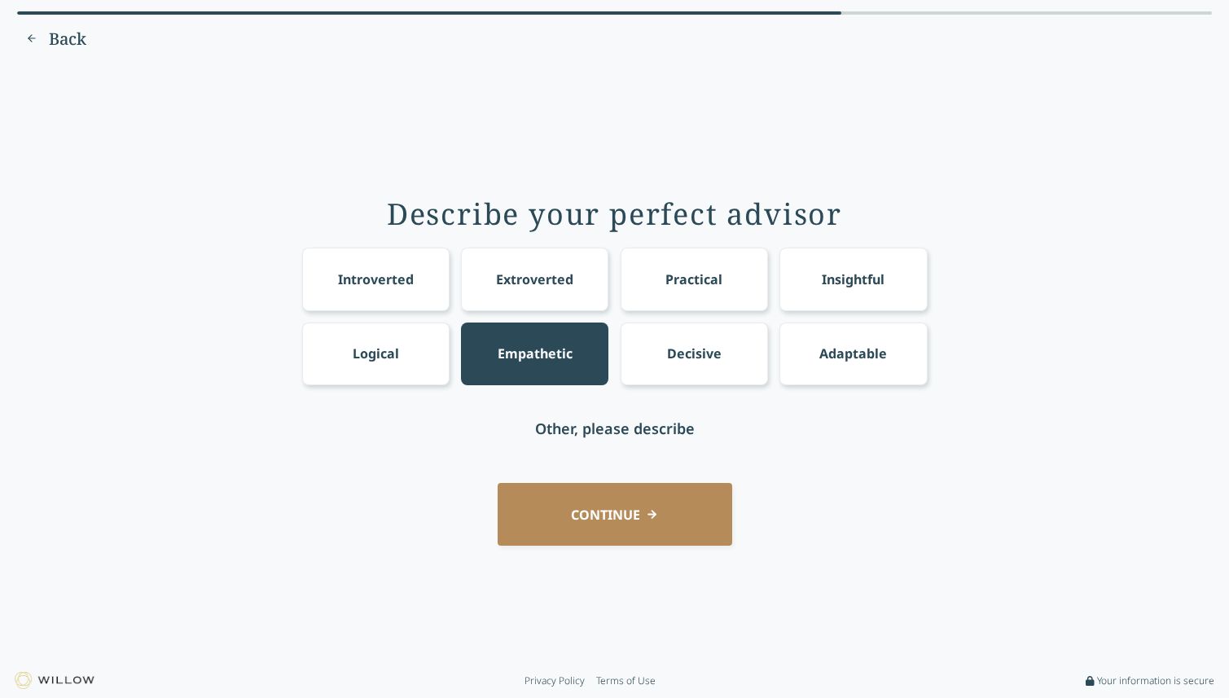
click at [667, 268] on div "Practical" at bounding box center [694, 279] width 147 height 63
click at [818, 288] on div "Insightful" at bounding box center [852, 279] width 147 height 63
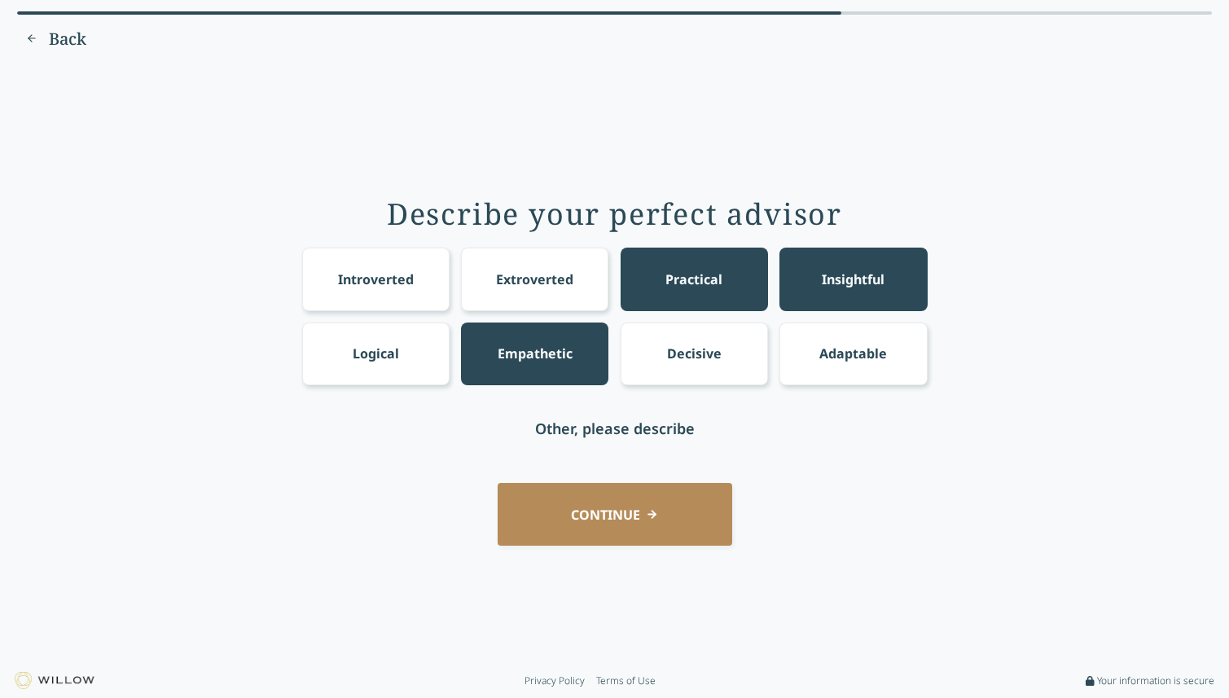
click at [663, 515] on button "CONTINUE" at bounding box center [615, 514] width 235 height 63
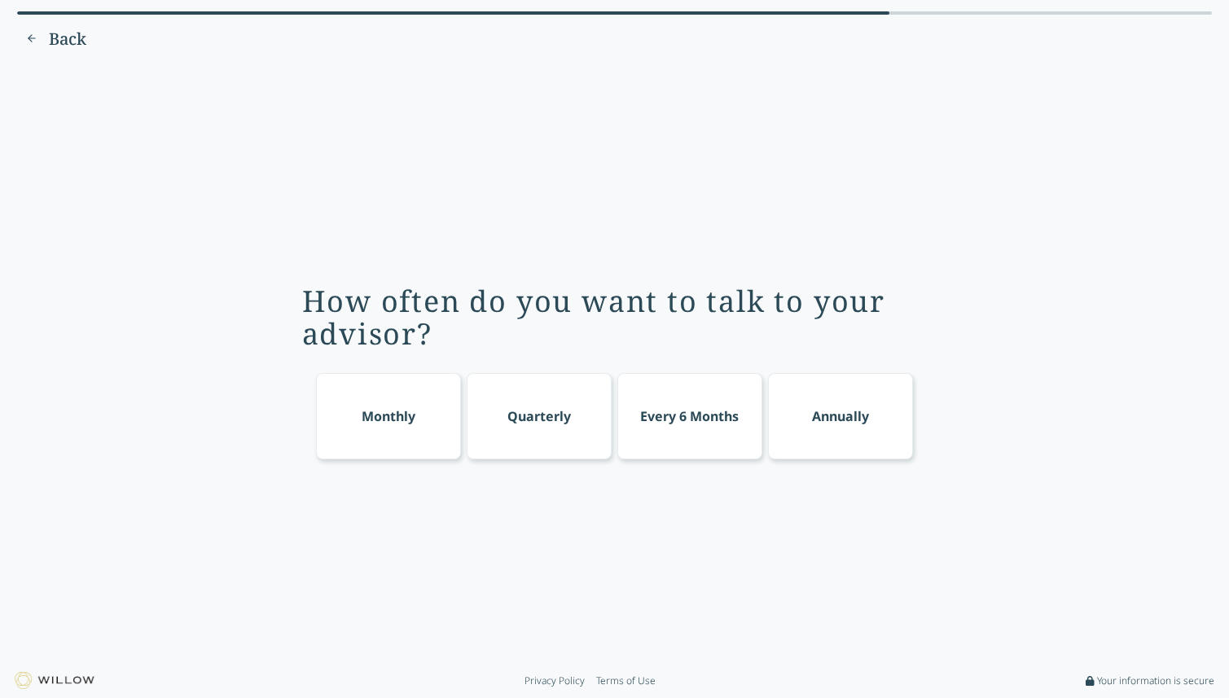
click at [518, 418] on div "Quarterly" at bounding box center [539, 416] width 64 height 20
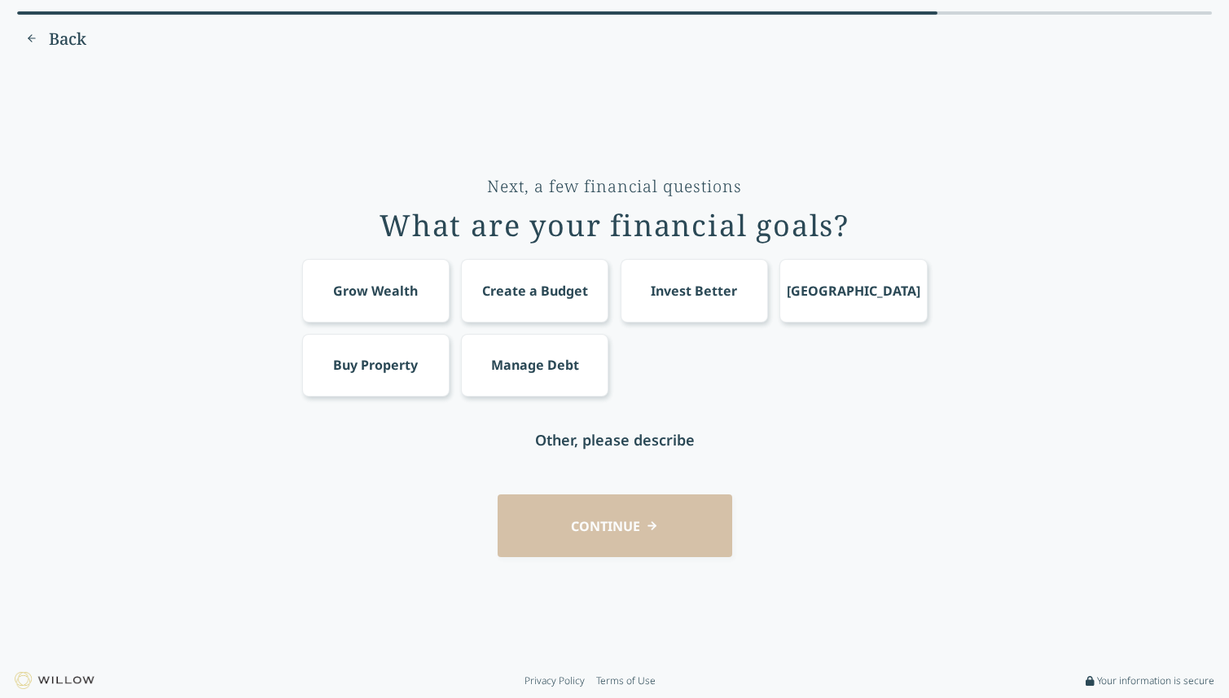
click at [375, 284] on div "Grow Wealth" at bounding box center [375, 291] width 85 height 20
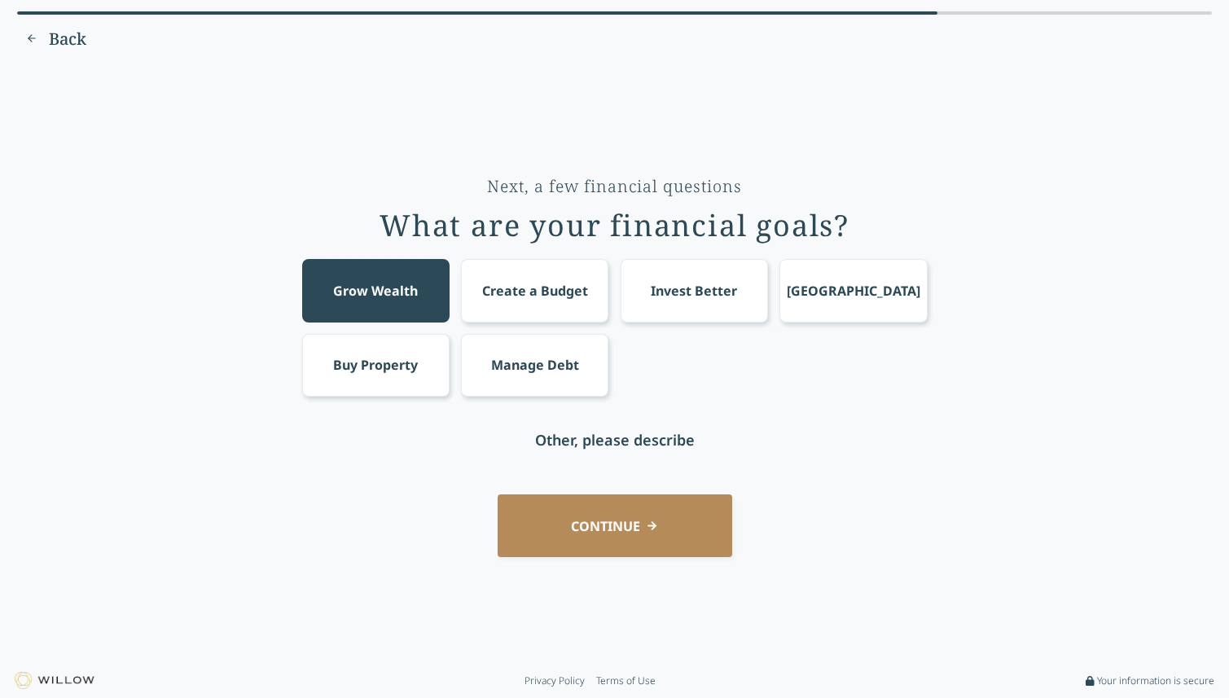
click at [706, 302] on div "Invest Better" at bounding box center [694, 290] width 147 height 63
click at [574, 357] on div "Manage Debt" at bounding box center [535, 365] width 88 height 20
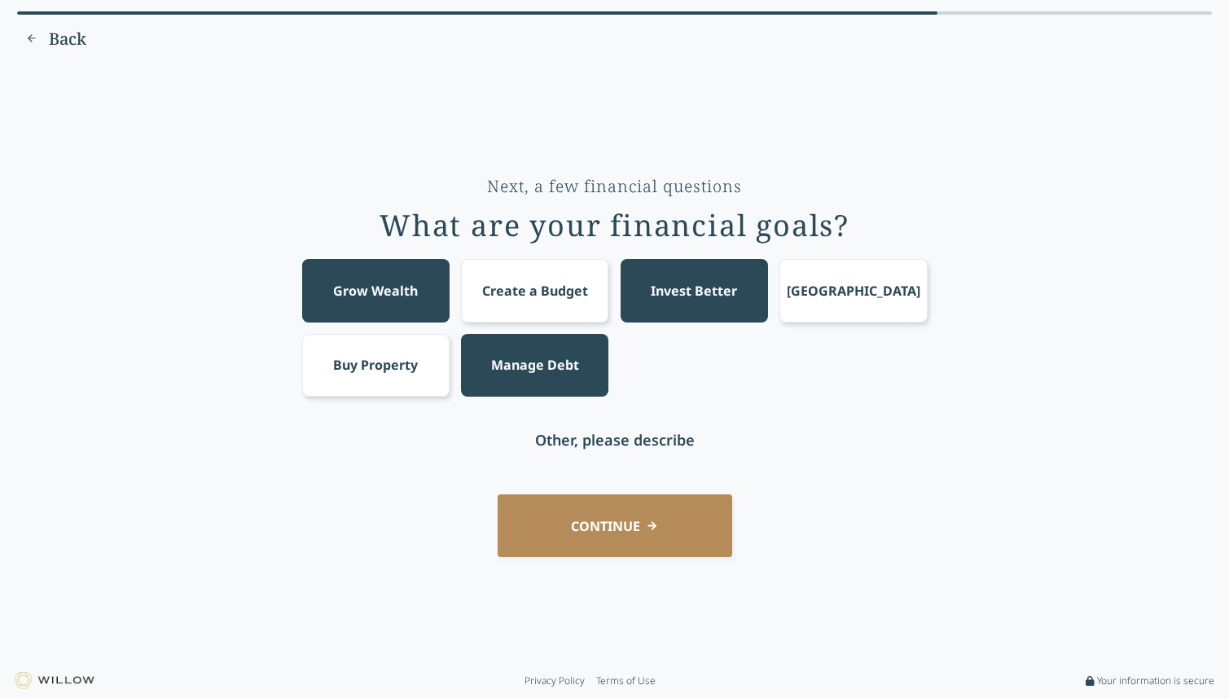
click at [665, 522] on button "CONTINUE" at bounding box center [615, 525] width 235 height 63
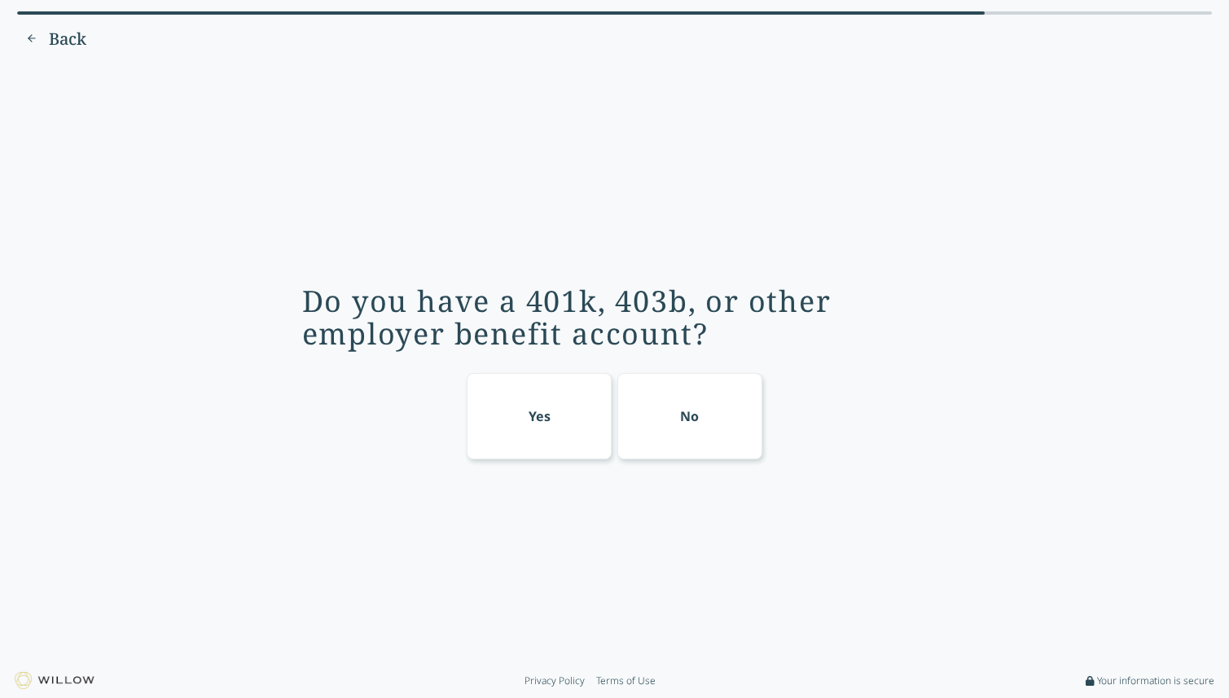
click at [531, 437] on div "Yes" at bounding box center [539, 416] width 145 height 86
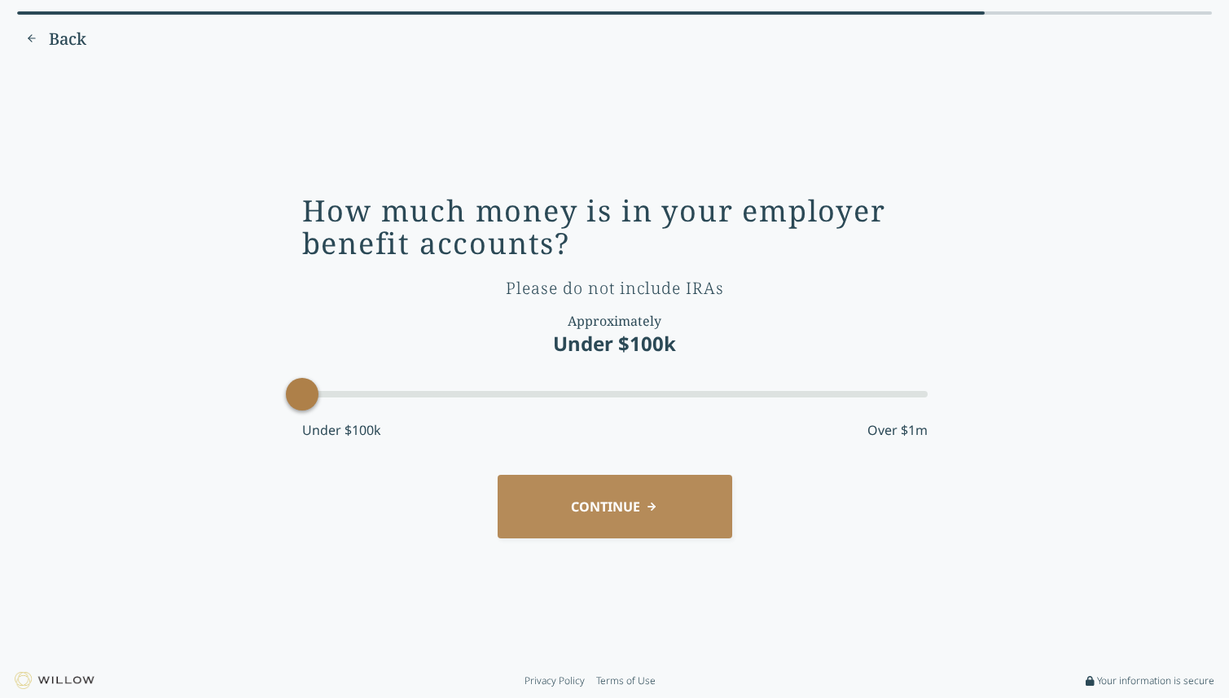
drag, startPoint x: 401, startPoint y: 397, endPoint x: 215, endPoint y: 377, distance: 187.5
click at [215, 377] on div "How much money is in your employer benefit accounts? Please do not include IRAs…" at bounding box center [614, 363] width 1183 height 577
click at [601, 494] on button "CONTINUE" at bounding box center [615, 506] width 235 height 63
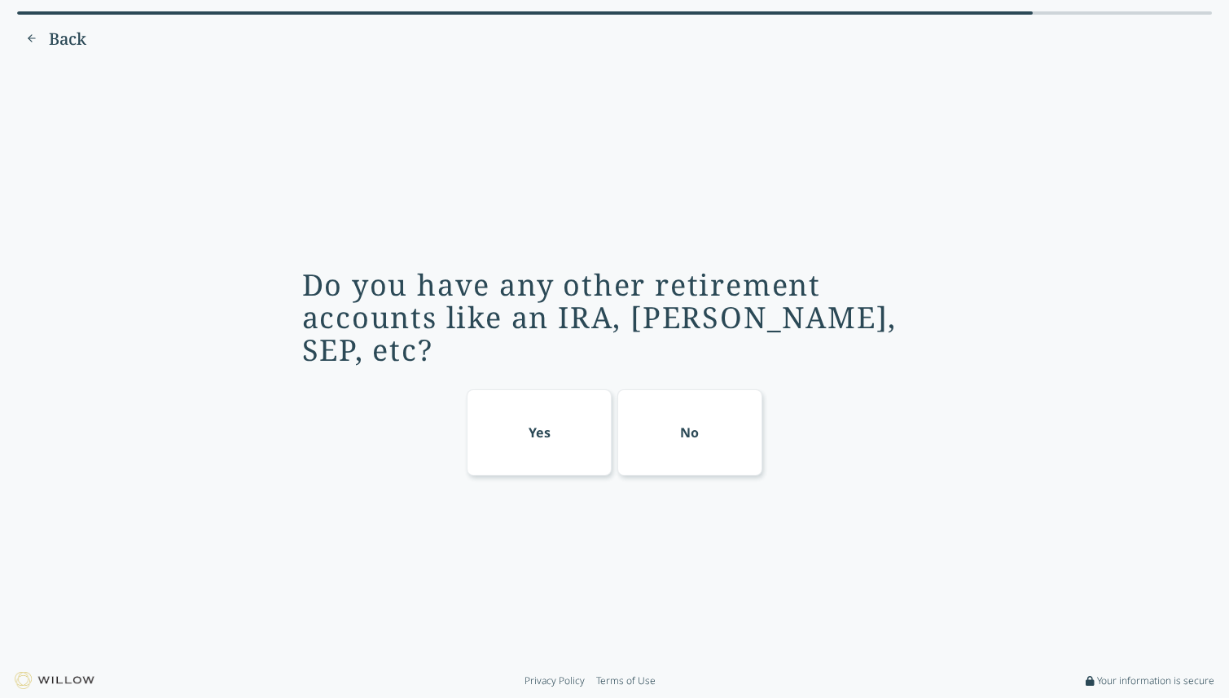
click at [726, 427] on div "No" at bounding box center [689, 432] width 145 height 86
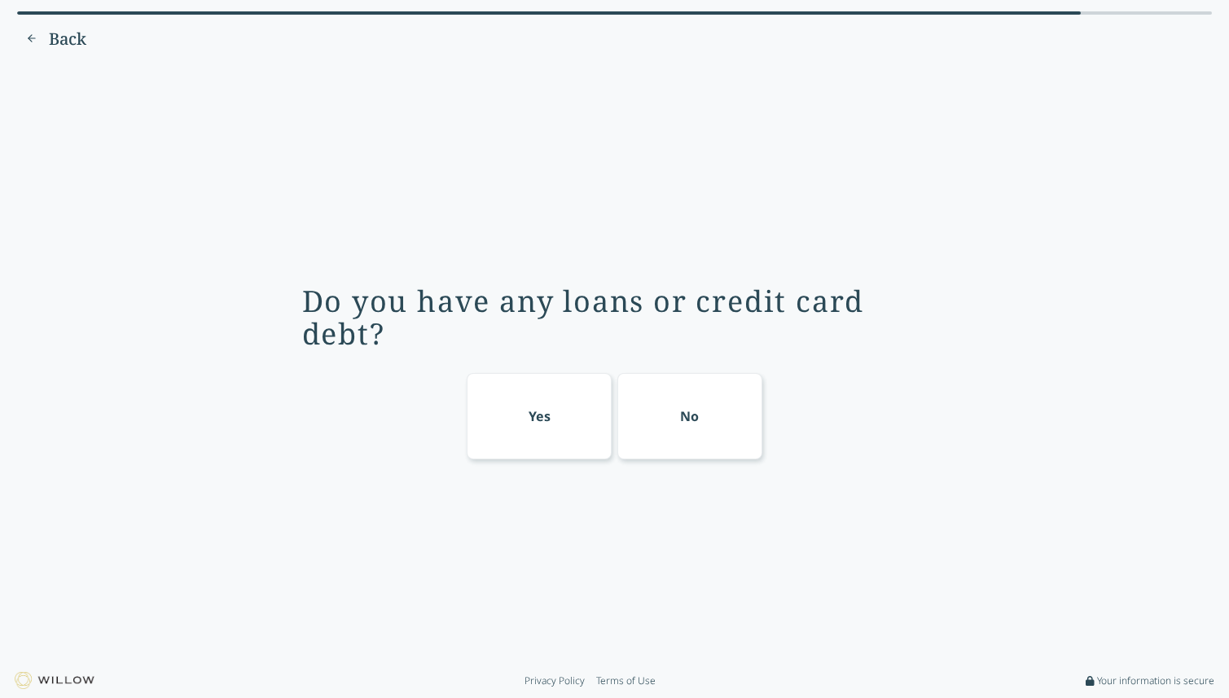
click at [568, 412] on div "Yes" at bounding box center [539, 416] width 145 height 86
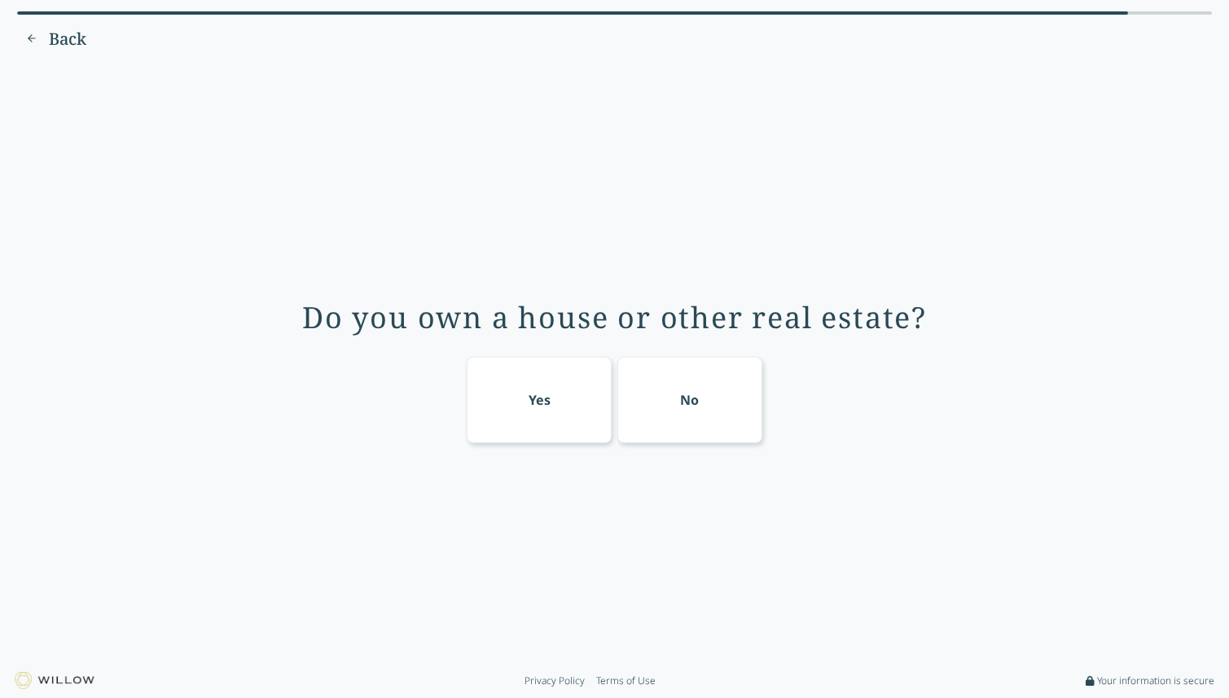
click at [642, 413] on div "No" at bounding box center [689, 400] width 145 height 86
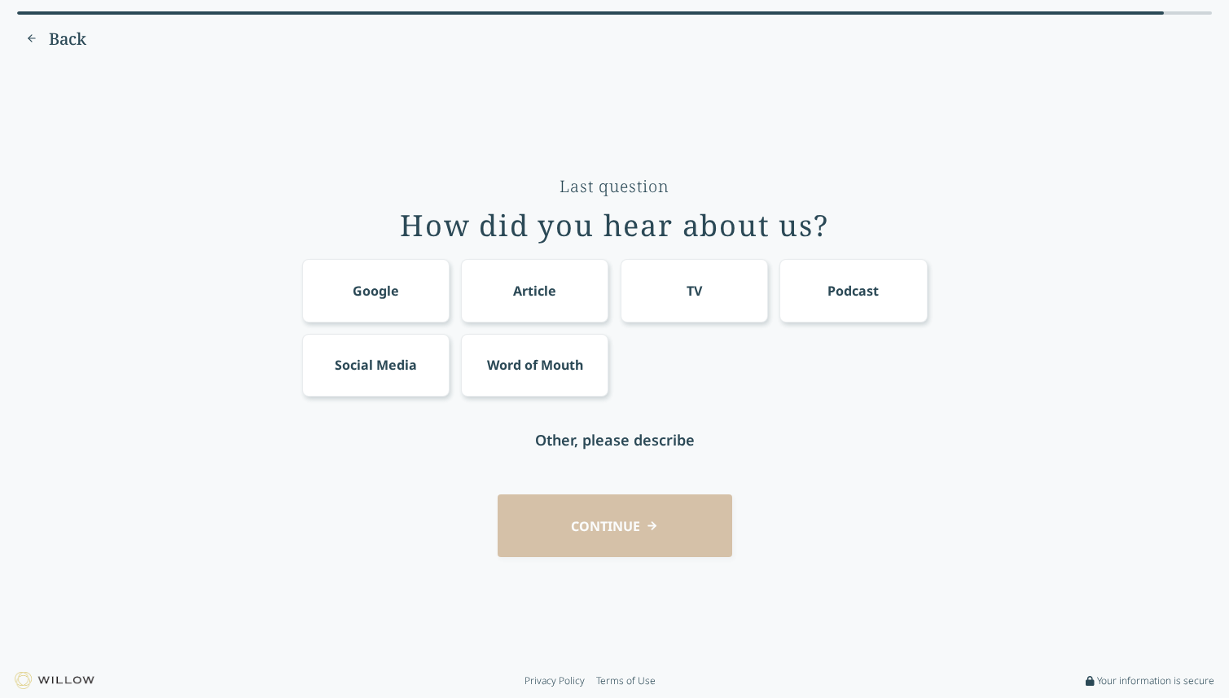
click at [379, 309] on div "Google" at bounding box center [375, 290] width 147 height 63
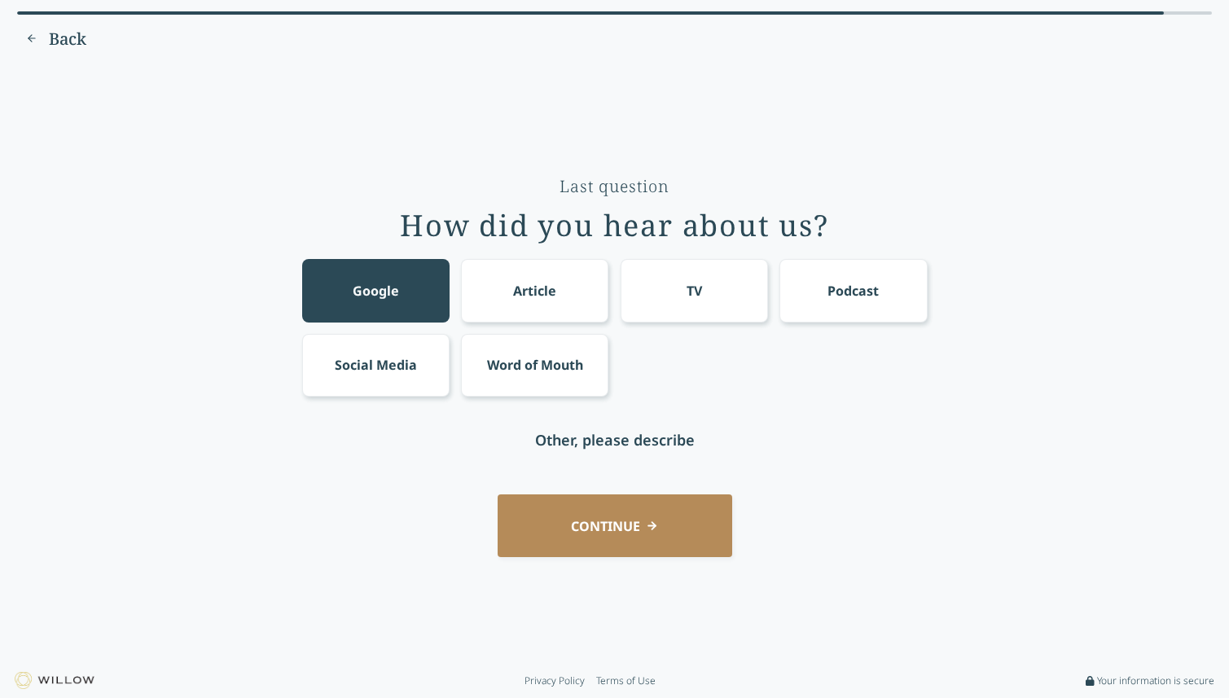
click at [715, 573] on div "Last question How did you hear about us? Google Article TV Podcast Social Media…" at bounding box center [614, 363] width 1183 height 577
click at [669, 523] on button "CONTINUE" at bounding box center [615, 525] width 235 height 63
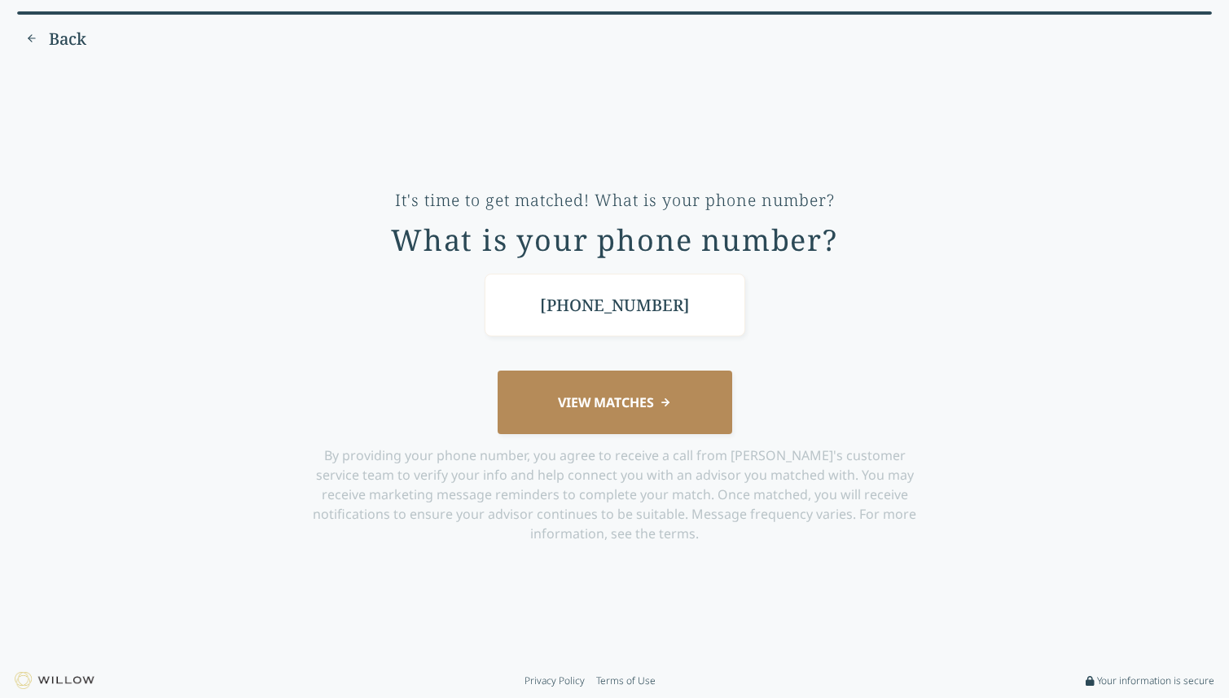
type input "[PHONE_NUMBER]"
click at [639, 409] on button "VIEW MATCHES" at bounding box center [615, 402] width 235 height 63
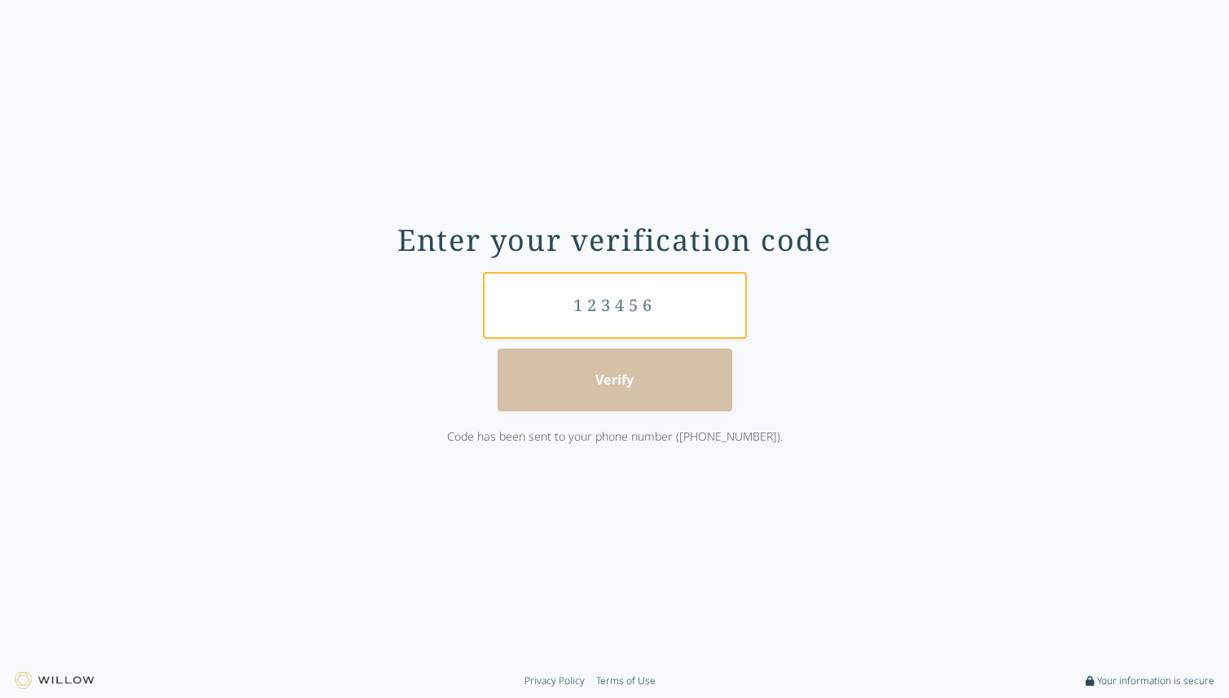
click at [622, 314] on input "text" at bounding box center [615, 305] width 261 height 63
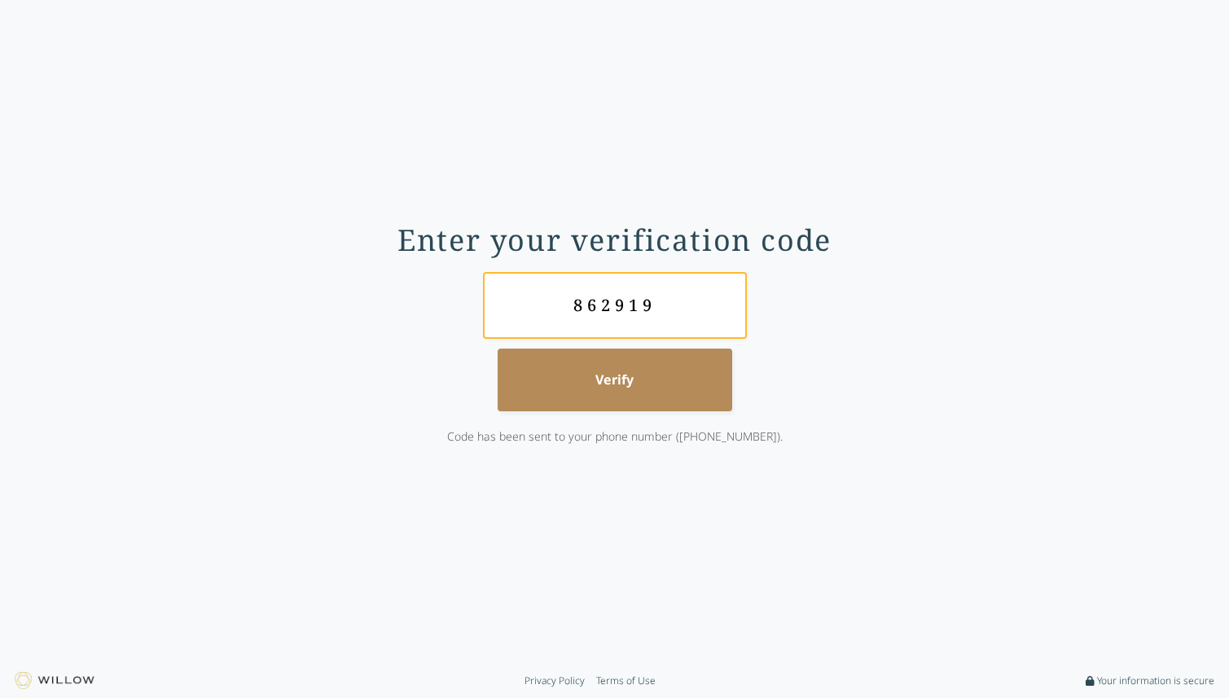
type input "862919"
click at [673, 400] on button "Verify" at bounding box center [615, 380] width 235 height 63
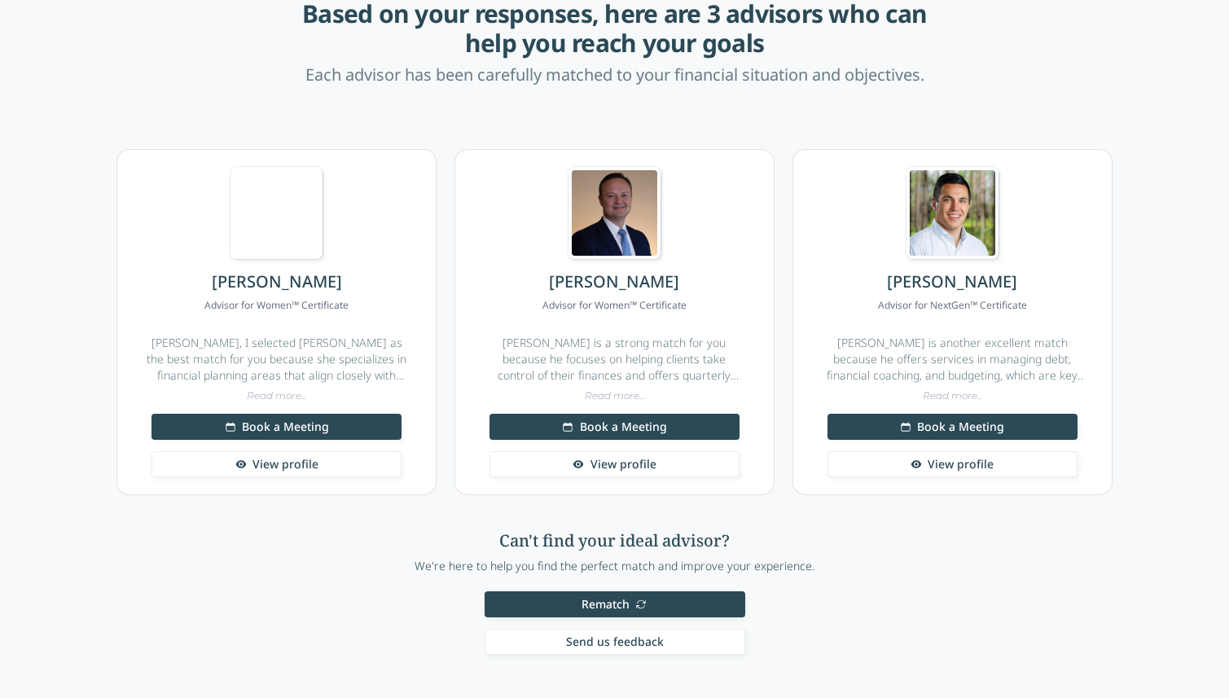
scroll to position [115, 0]
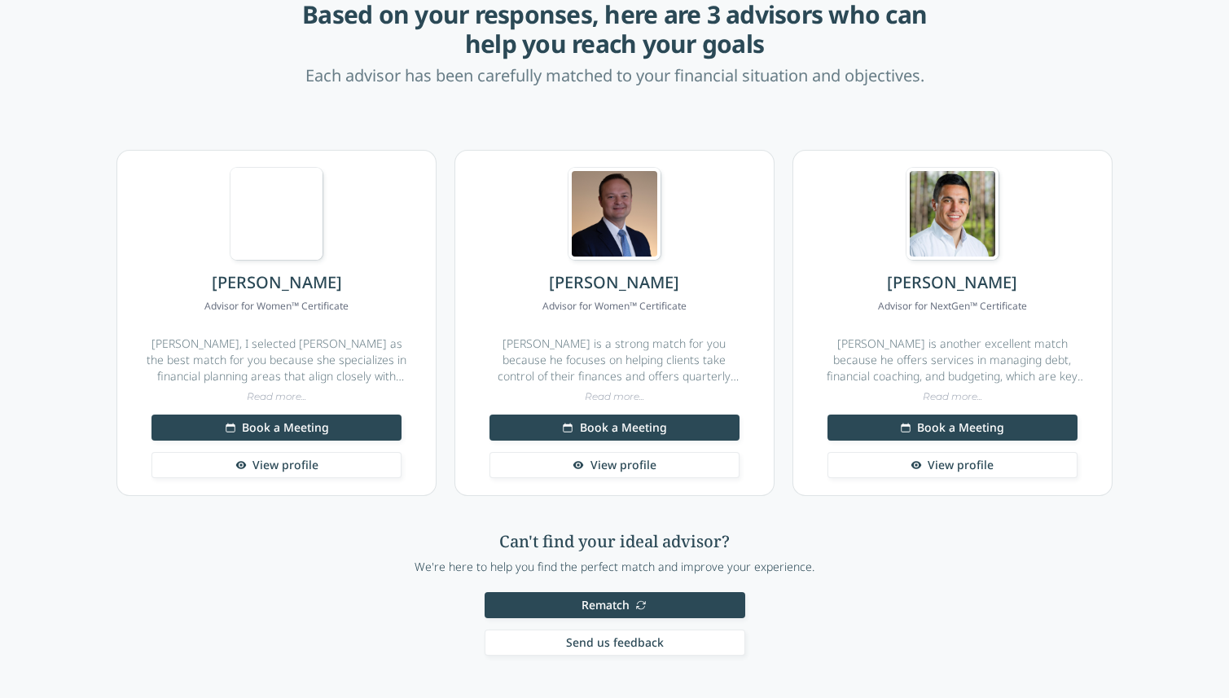
click at [328, 469] on link "View profile" at bounding box center [276, 465] width 250 height 26
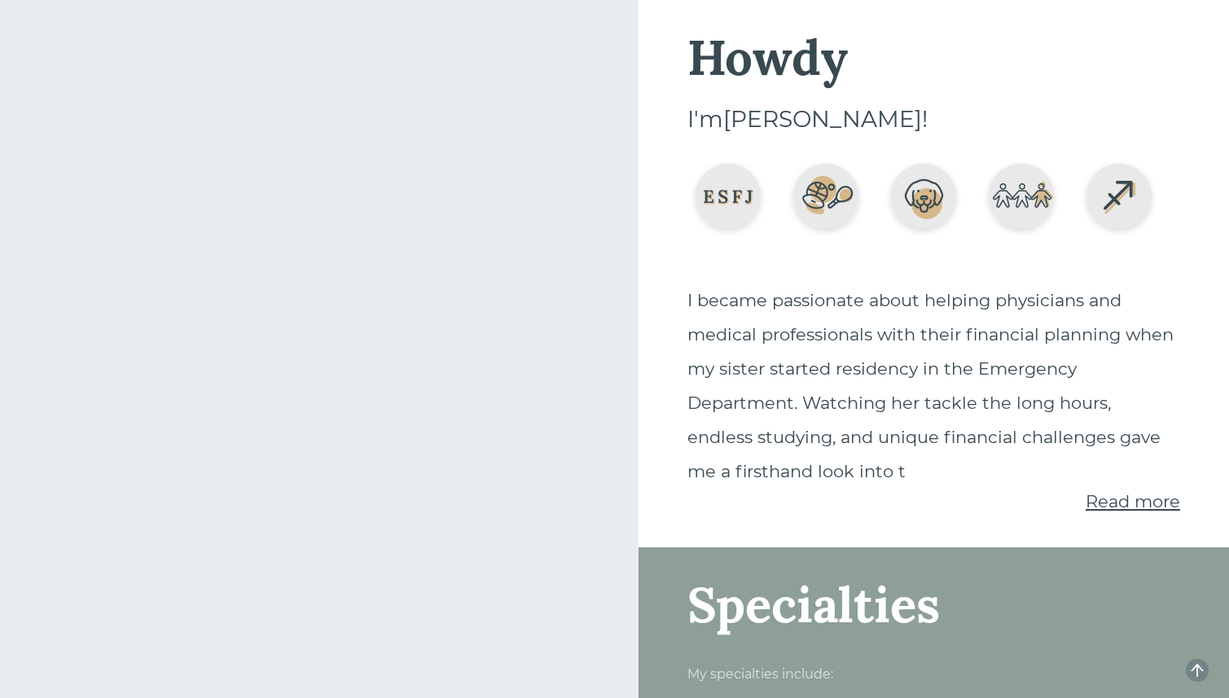
click at [1121, 500] on span "Read more" at bounding box center [1132, 501] width 94 height 20
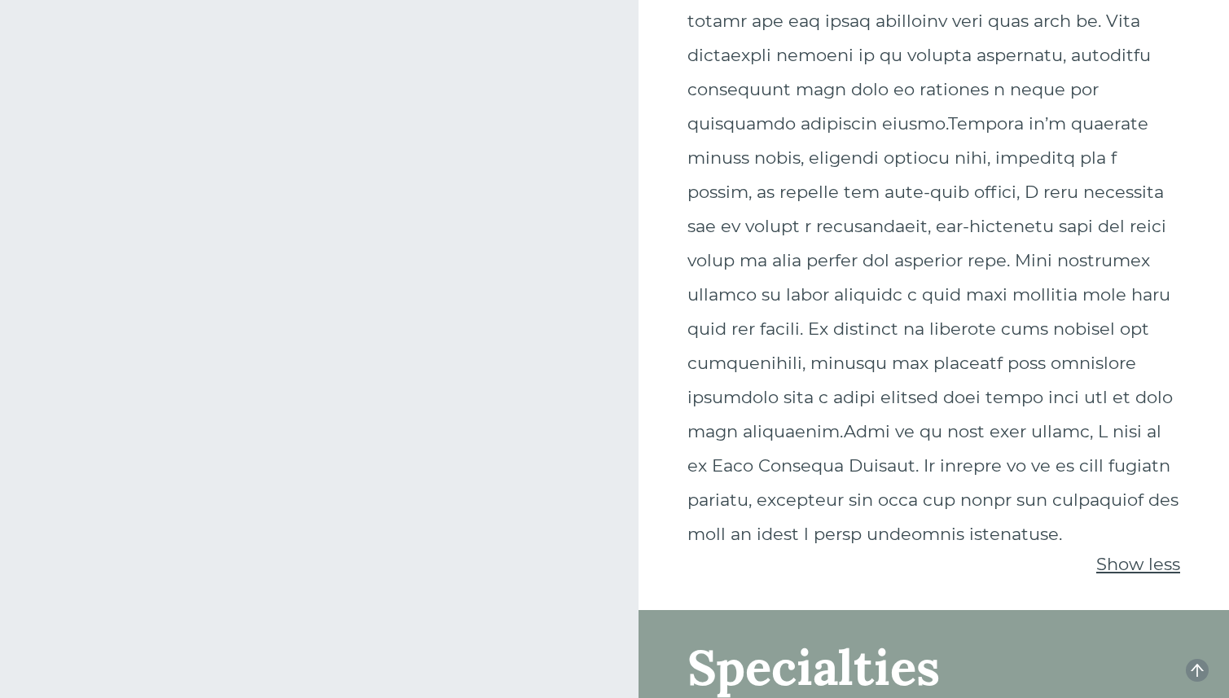
scroll to position [485, 0]
